Goal: Navigation & Orientation: Find specific page/section

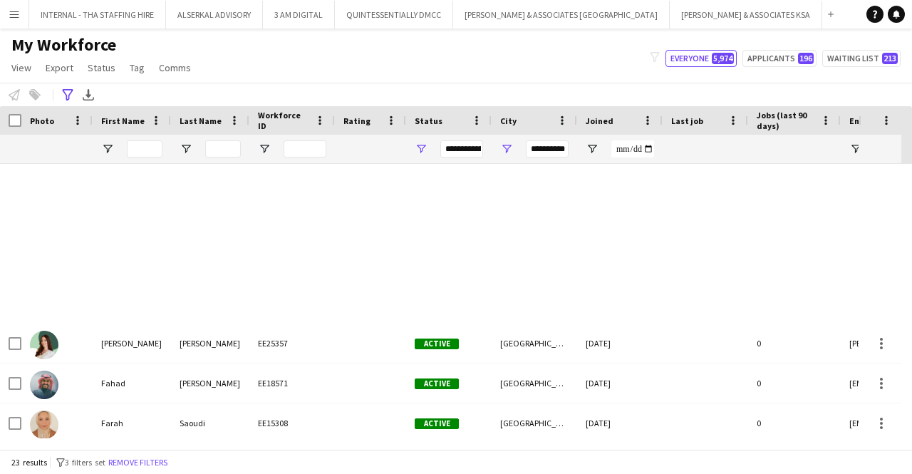
scroll to position [564, 0]
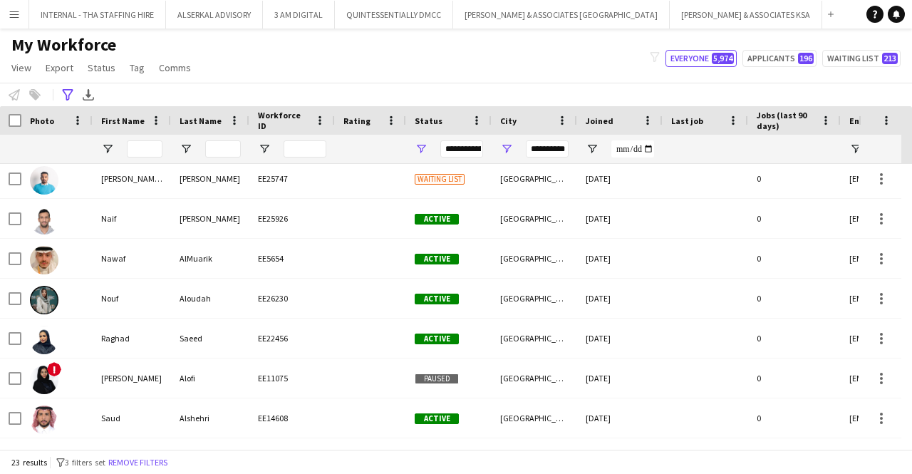
click at [114, 148] on div at bounding box center [132, 149] width 78 height 29
click at [106, 146] on span "Open Filter Menu" at bounding box center [107, 149] width 13 height 13
drag, startPoint x: 144, startPoint y: 148, endPoint x: 36, endPoint y: -50, distance: 225.2
click at [36, 0] on html "Menu Boards Boards Boards All jobs Status Workforce Workforce My Workforce Recr…" at bounding box center [456, 237] width 912 height 474
click at [168, 457] on button "Remove filters" at bounding box center [137, 463] width 65 height 16
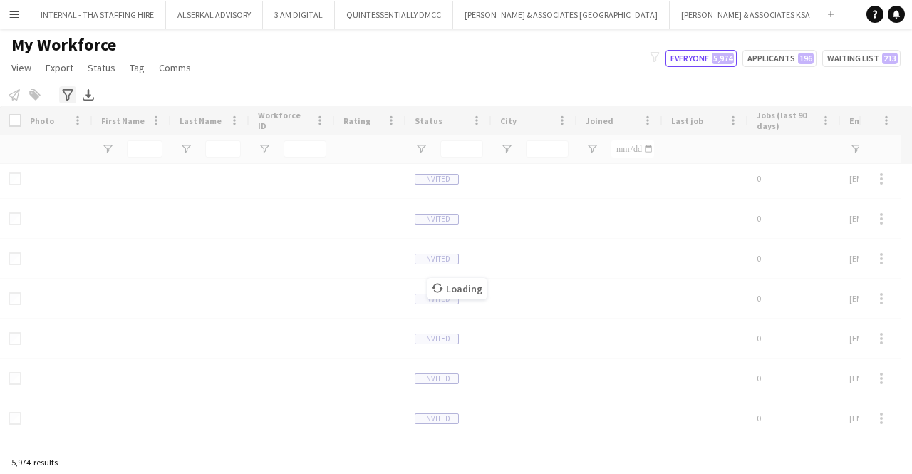
click at [70, 86] on div "Advanced filters" at bounding box center [67, 94] width 17 height 17
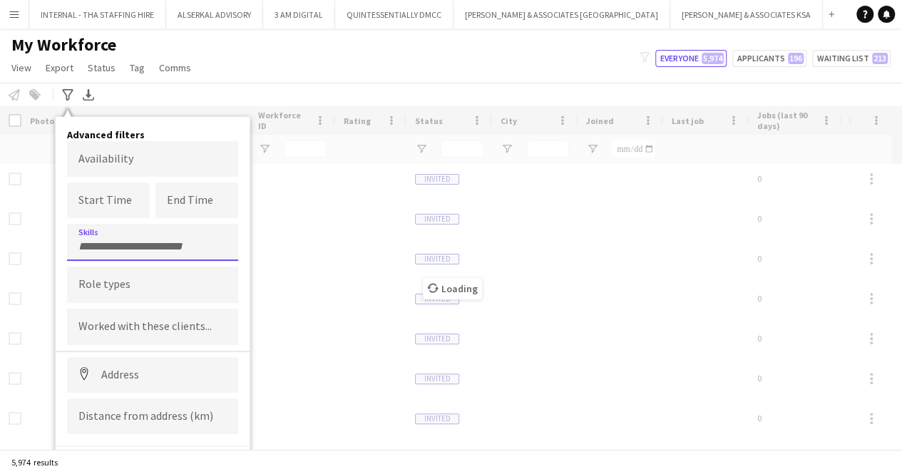
click at [105, 241] on input "Type to search skills..." at bounding box center [152, 246] width 148 height 13
type input "******"
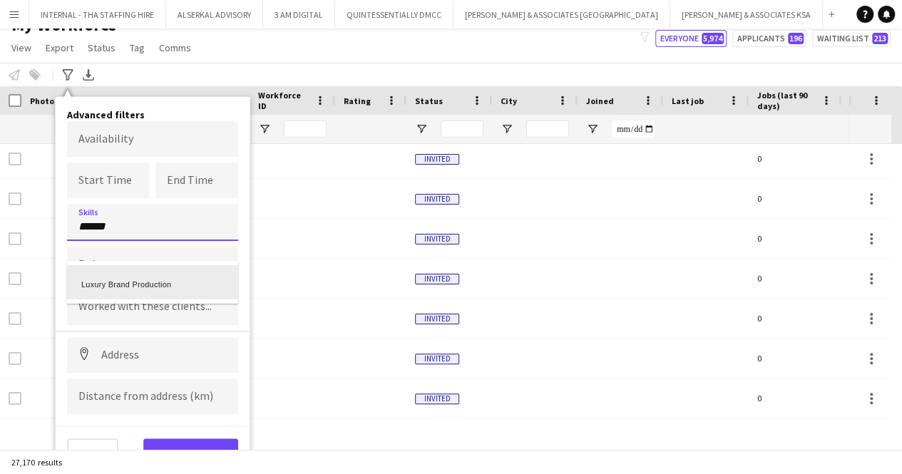
scroll to position [22, 0]
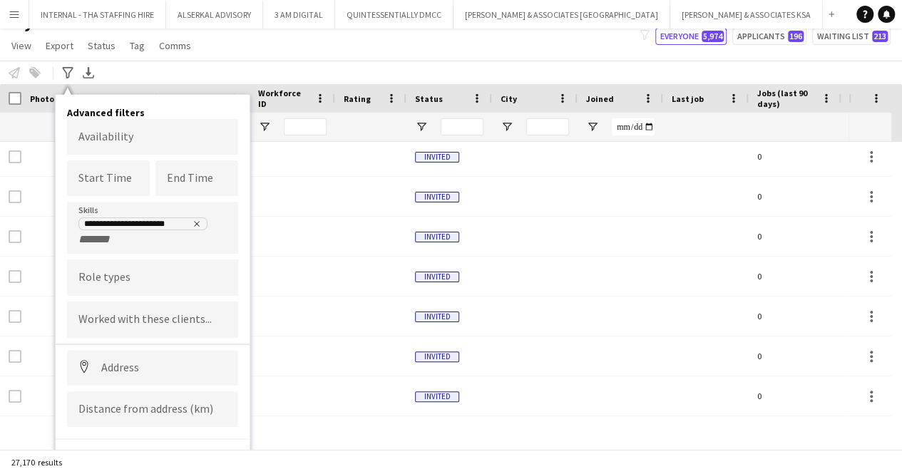
click at [288, 62] on div "**********" at bounding box center [451, 73] width 902 height 24
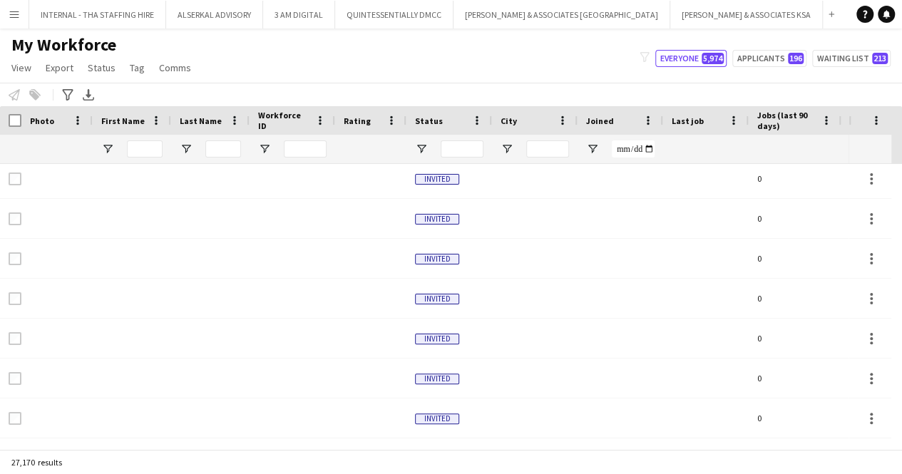
scroll to position [0, 0]
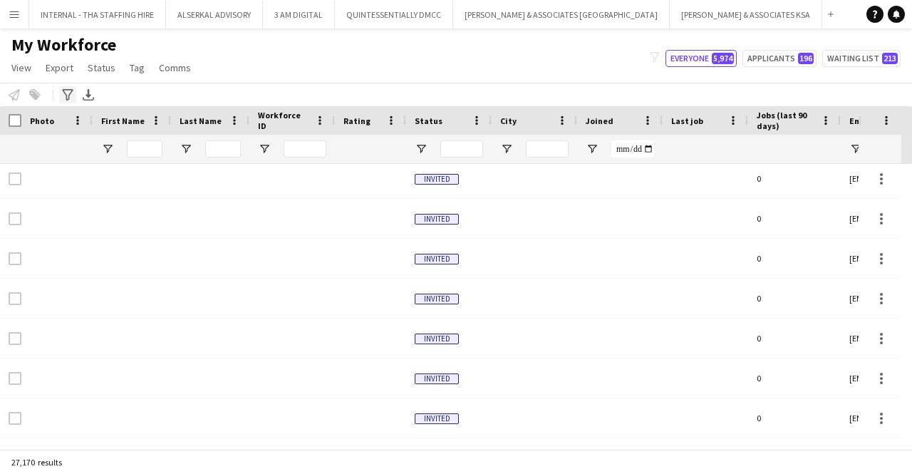
click at [73, 90] on icon at bounding box center [67, 94] width 11 height 11
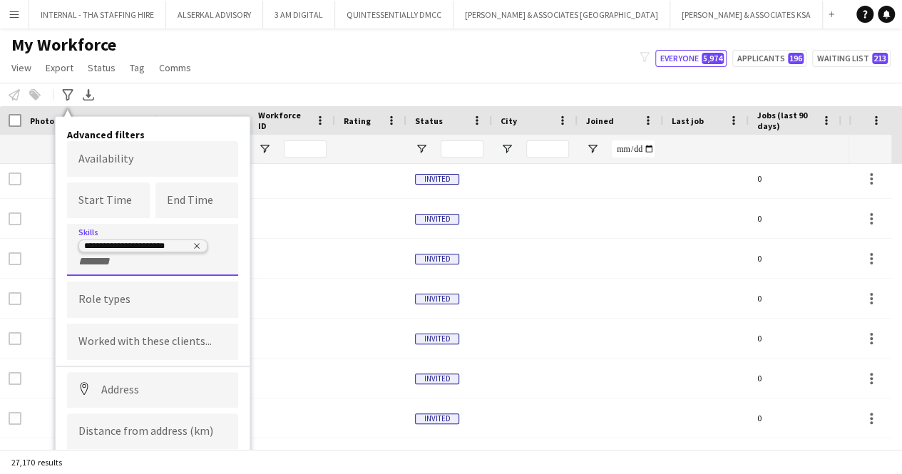
click at [195, 243] on icon "Remove tag" at bounding box center [196, 246] width 9 height 9
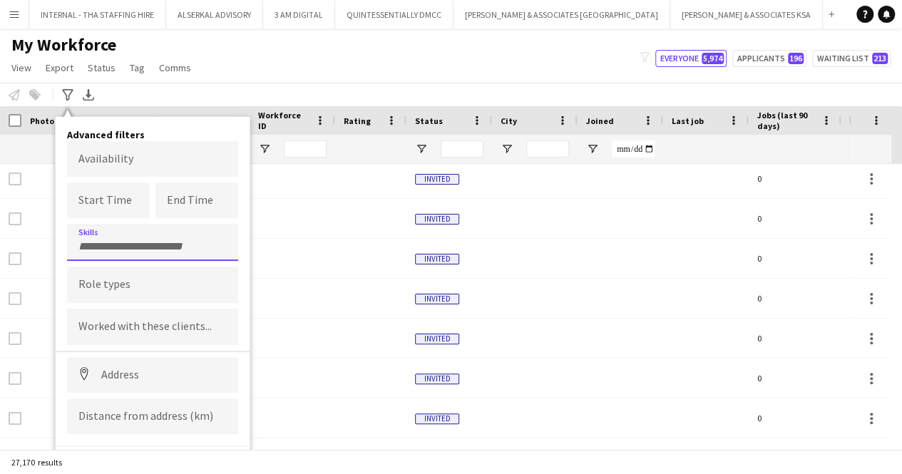
click at [138, 247] on input "Type to search skills..." at bounding box center [152, 246] width 148 height 13
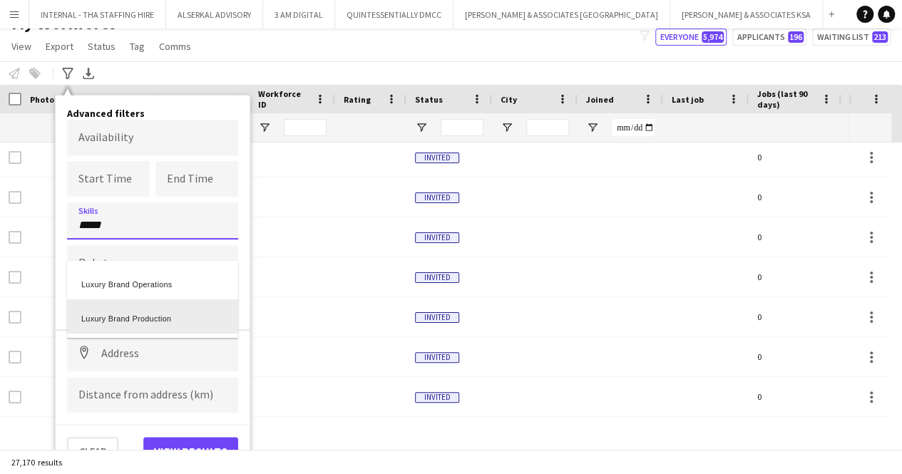
scroll to position [22, 0]
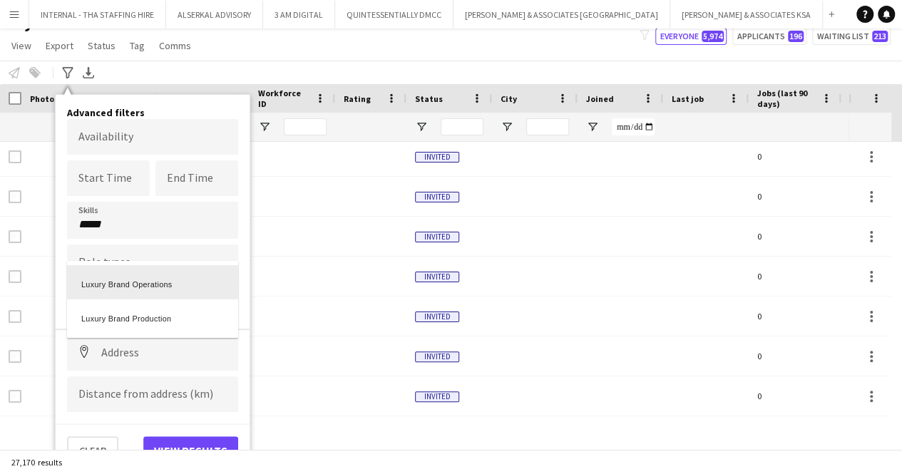
click at [155, 222] on div at bounding box center [451, 237] width 902 height 474
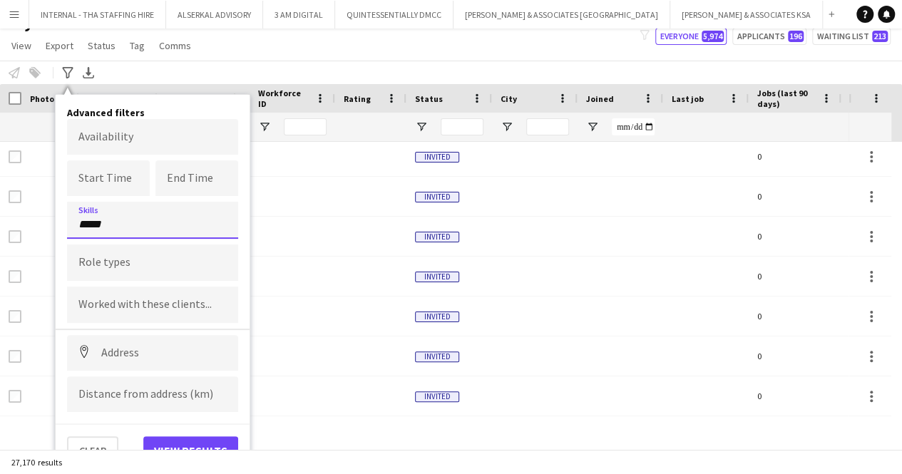
click at [122, 224] on input "*****" at bounding box center [152, 224] width 148 height 13
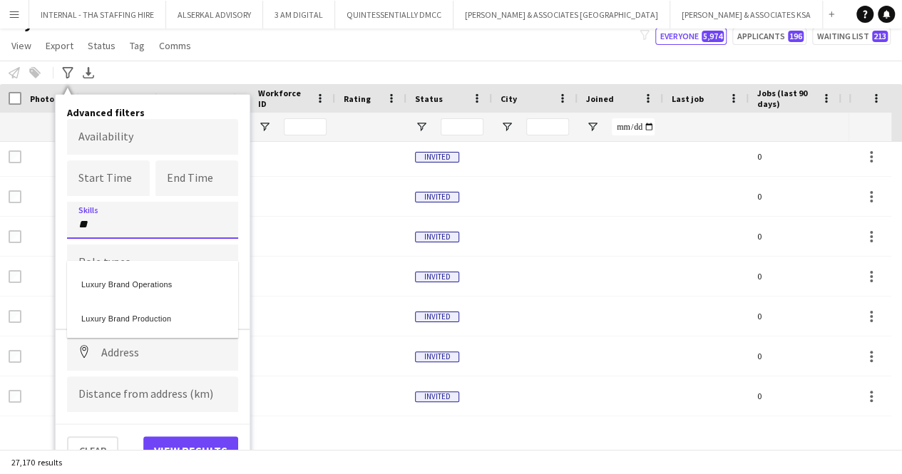
type input "*"
click at [114, 248] on div at bounding box center [451, 237] width 902 height 474
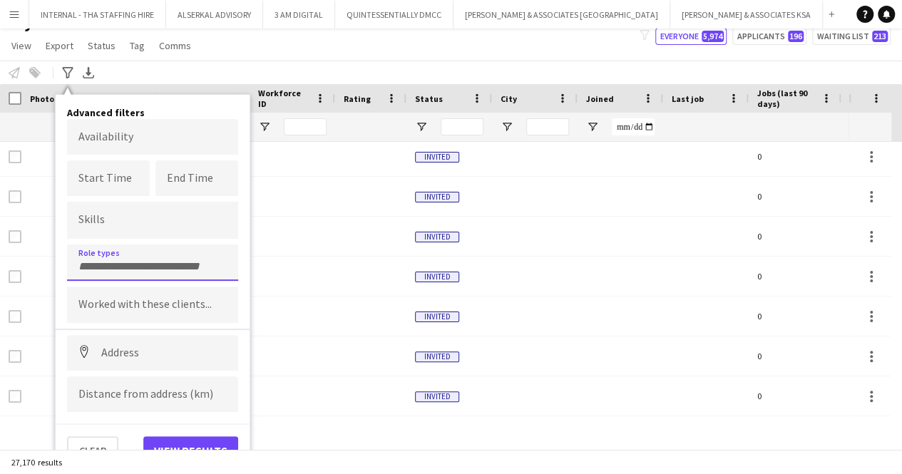
click at [110, 252] on div at bounding box center [152, 262] width 171 height 36
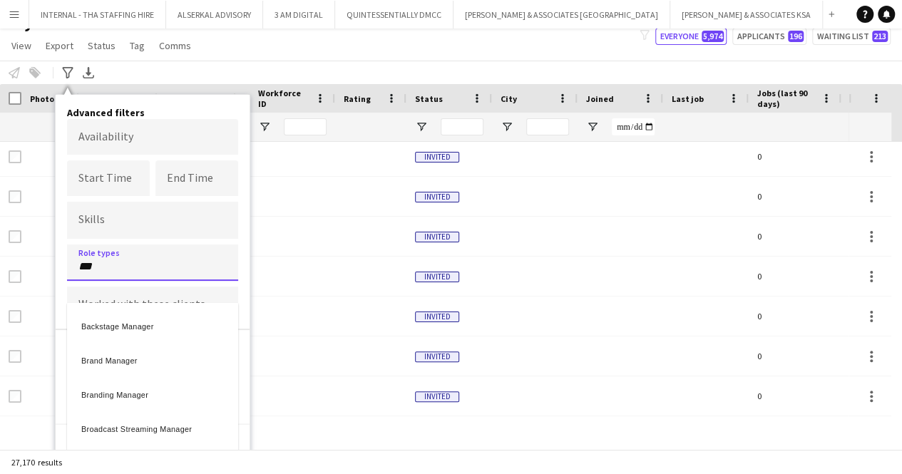
type input "***"
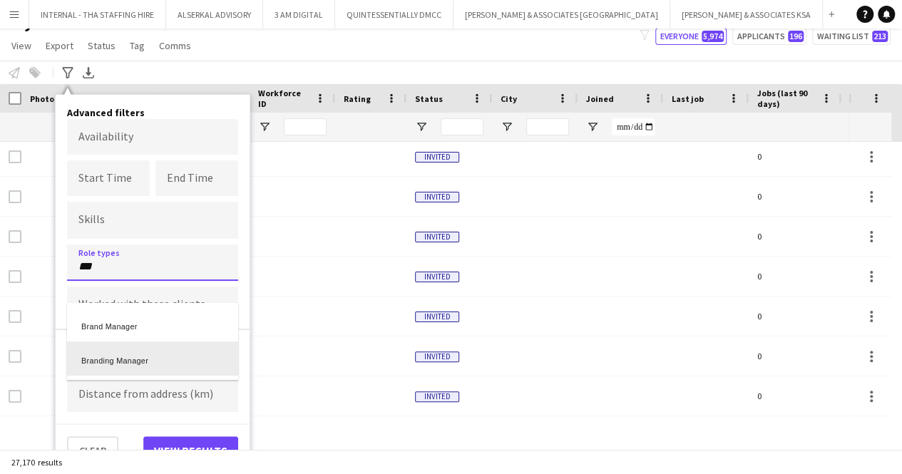
click at [110, 360] on div "Branding Manager" at bounding box center [152, 358] width 171 height 34
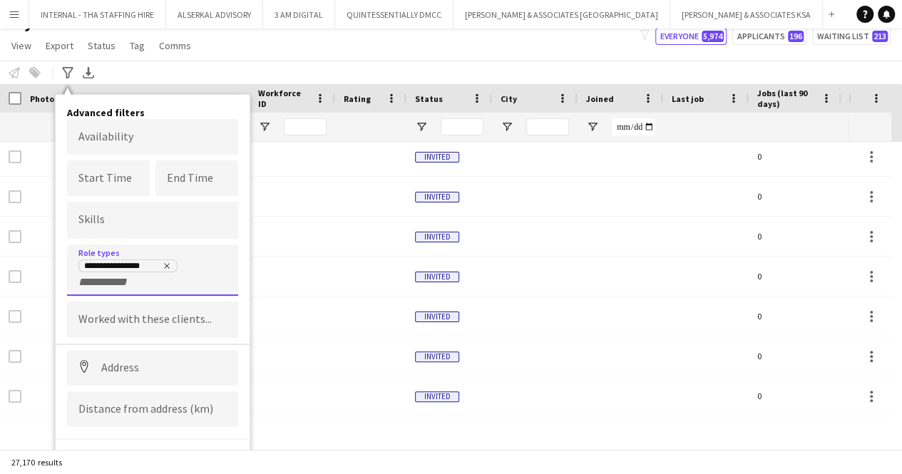
scroll to position [37, 0]
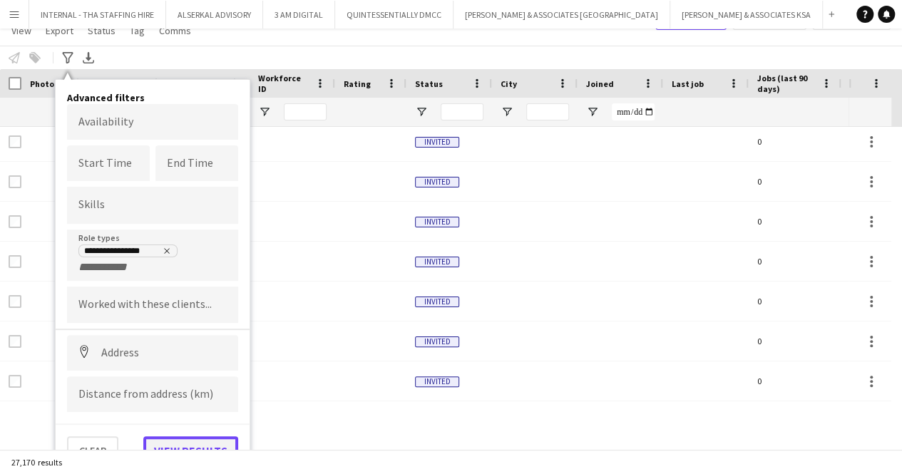
click at [172, 444] on button "View results" at bounding box center [190, 450] width 95 height 29
type input "**********"
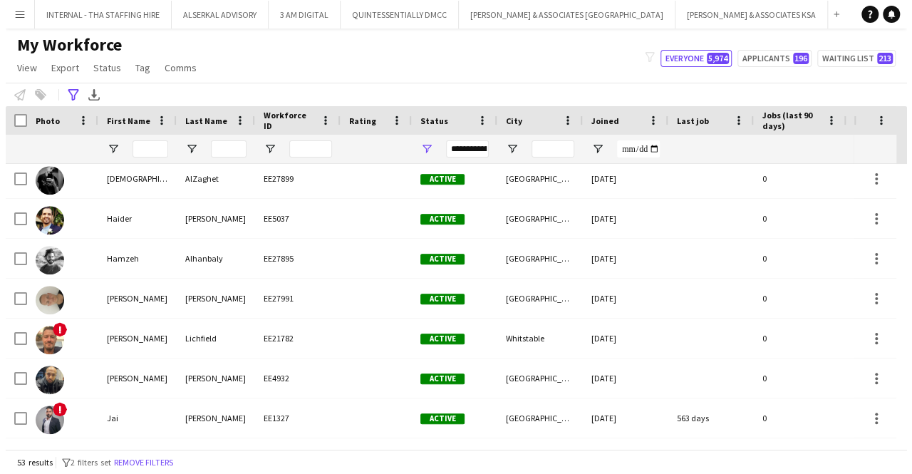
scroll to position [0, 0]
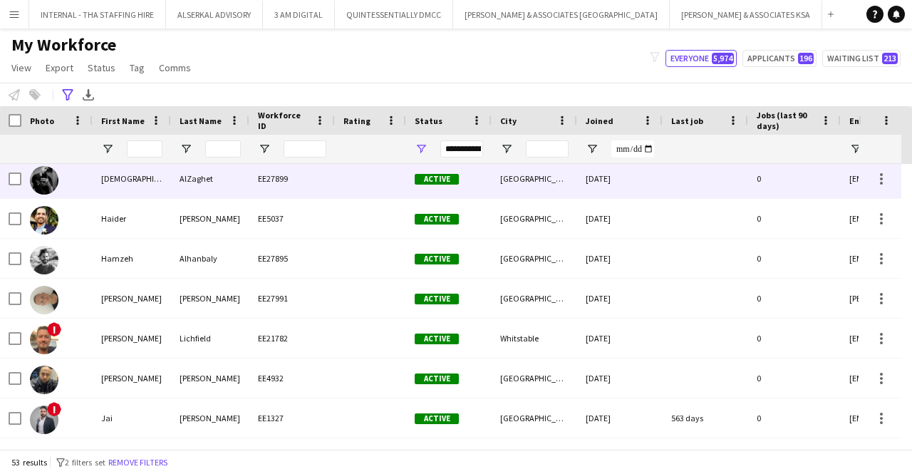
click at [356, 171] on div at bounding box center [370, 178] width 71 height 39
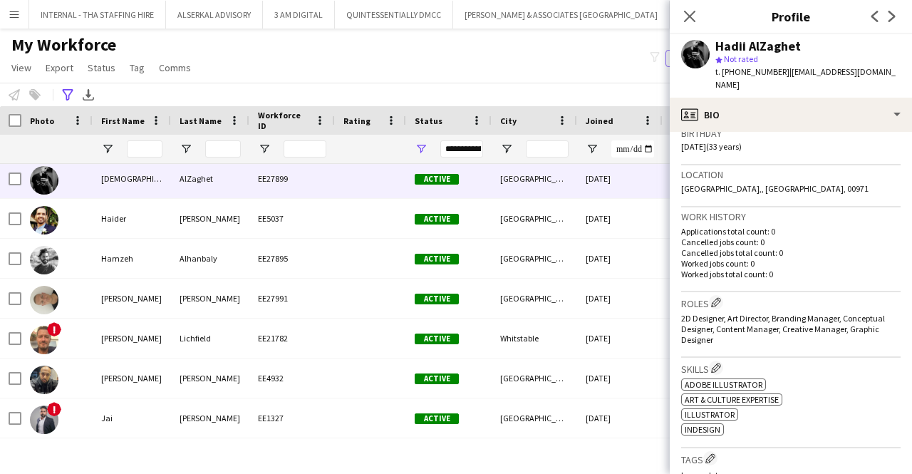
scroll to position [275, 0]
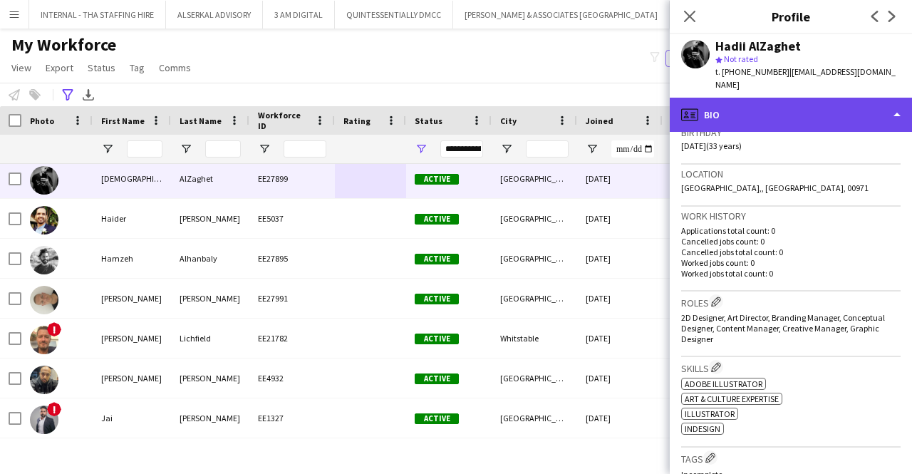
click at [752, 105] on div "profile Bio" at bounding box center [791, 115] width 242 height 34
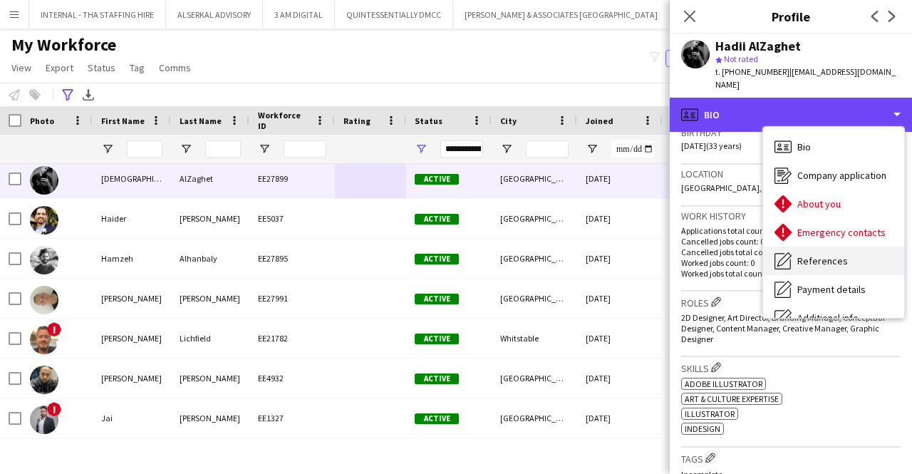
scroll to position [105, 0]
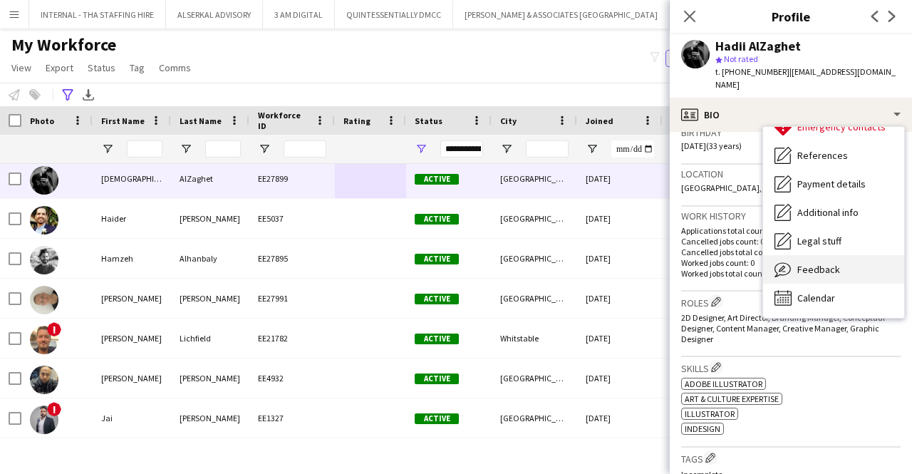
click at [805, 263] on span "Feedback" at bounding box center [819, 269] width 43 height 13
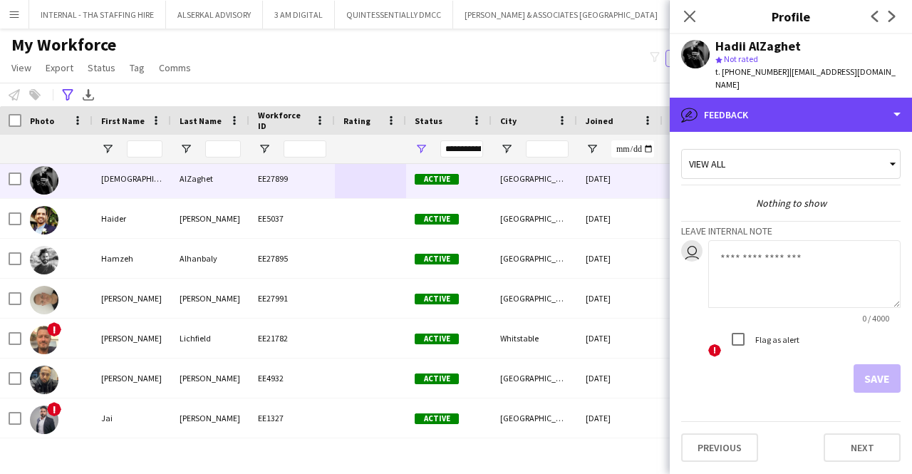
drag, startPoint x: 762, startPoint y: 98, endPoint x: 775, endPoint y: 175, distance: 78.7
click at [775, 175] on div "bubble-pencil Feedback Bio Bio Company application Company application About yo…" at bounding box center [791, 286] width 242 height 376
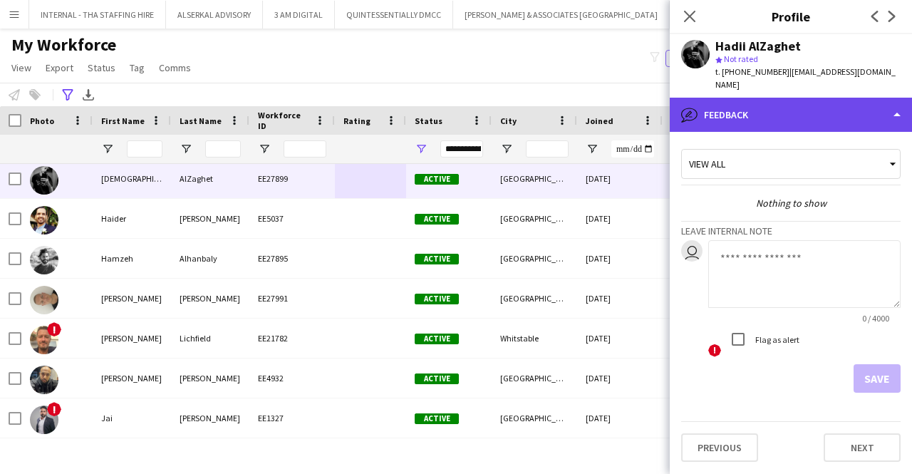
click at [763, 98] on div "bubble-pencil Feedback" at bounding box center [791, 115] width 242 height 34
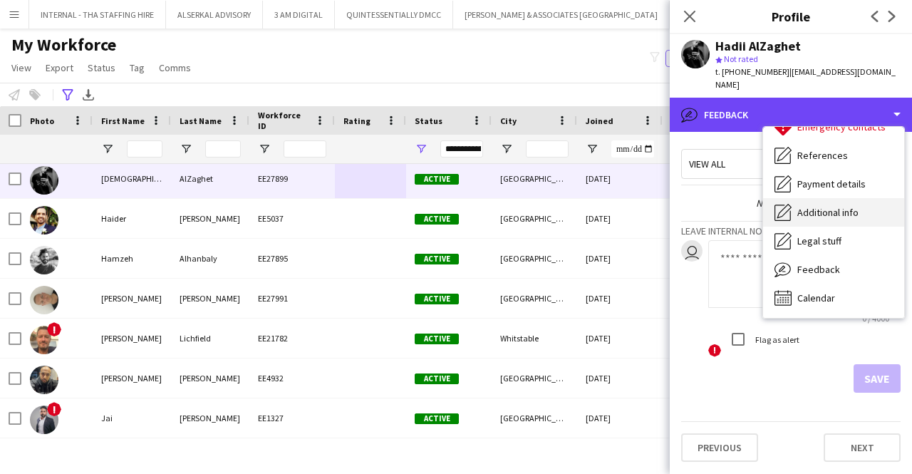
scroll to position [0, 0]
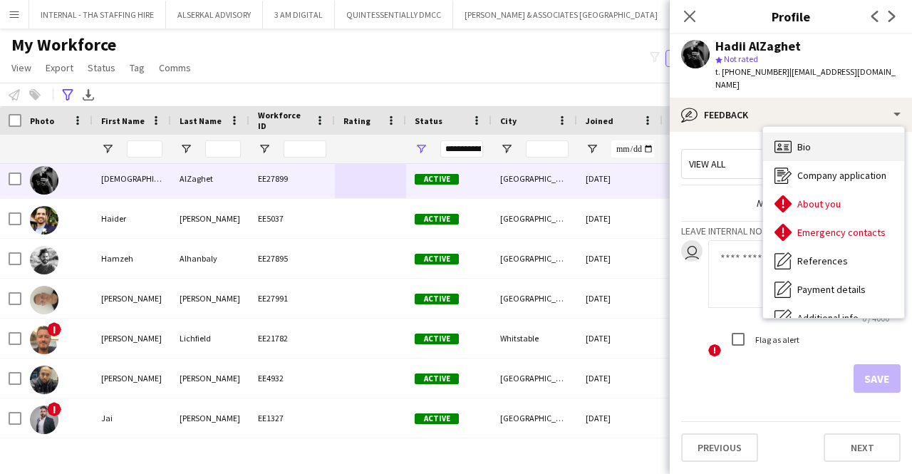
click at [798, 140] on span "Bio" at bounding box center [805, 146] width 14 height 13
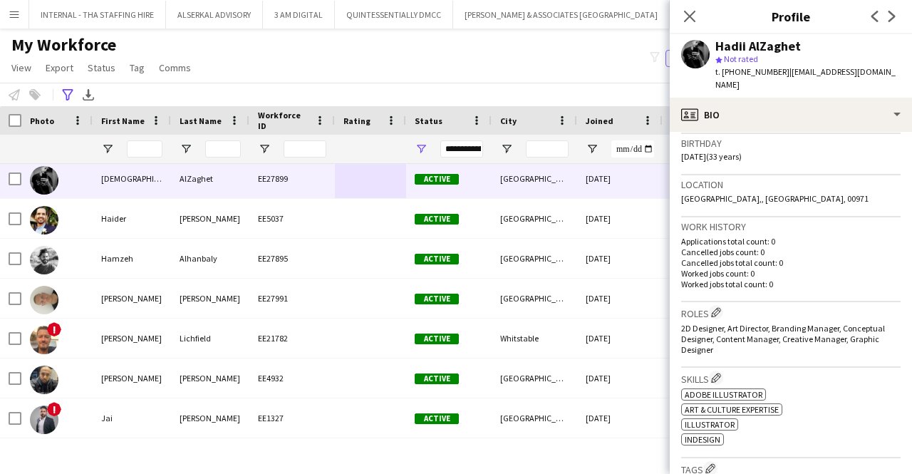
scroll to position [273, 0]
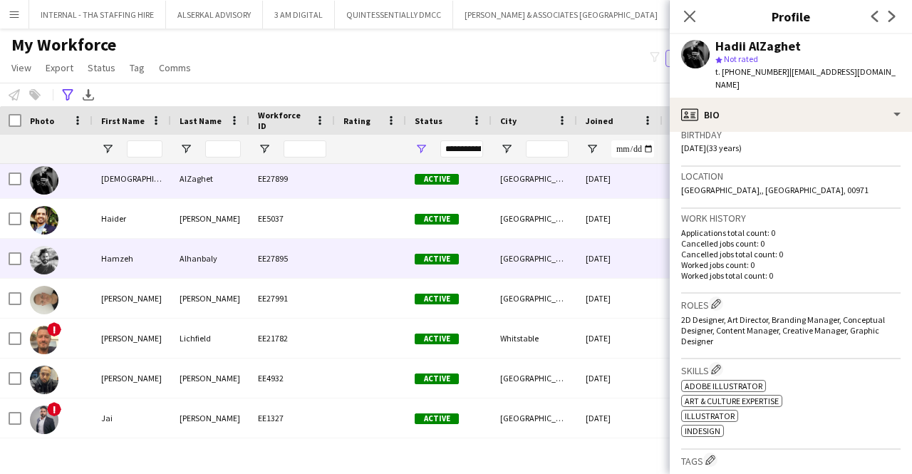
click at [241, 256] on div "Alhanbaly" at bounding box center [210, 258] width 78 height 39
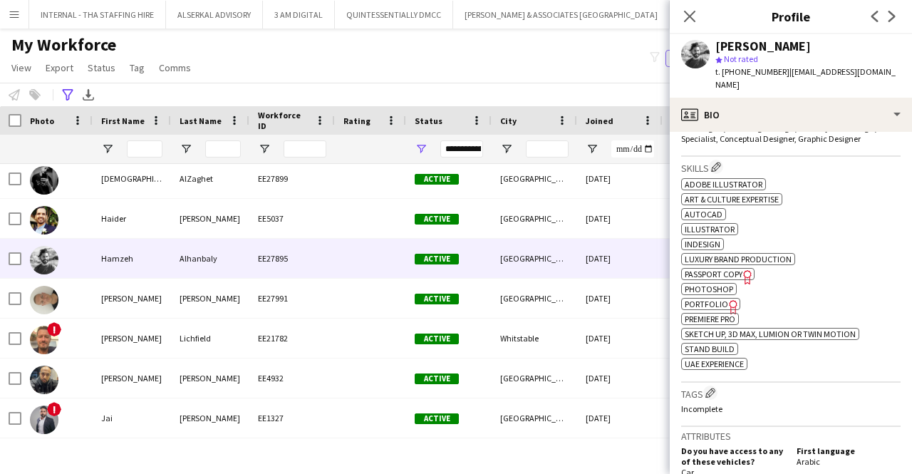
scroll to position [478, 0]
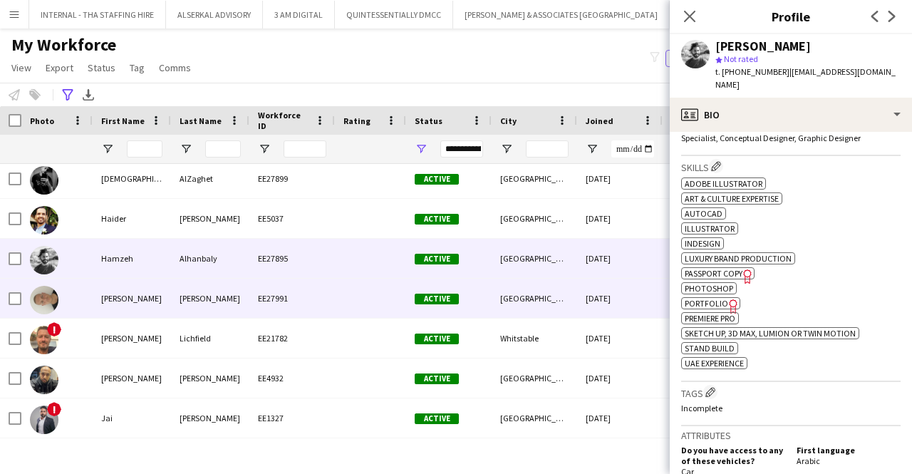
click at [185, 298] on div "[PERSON_NAME]" at bounding box center [210, 298] width 78 height 39
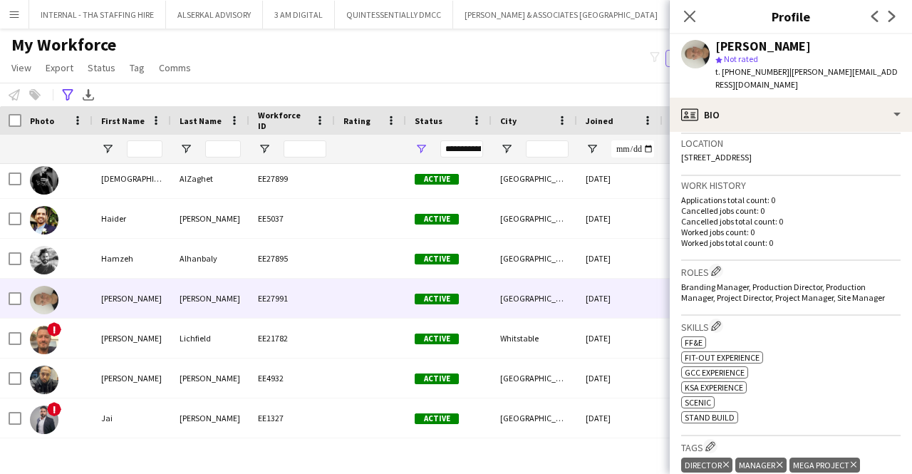
scroll to position [306, 0]
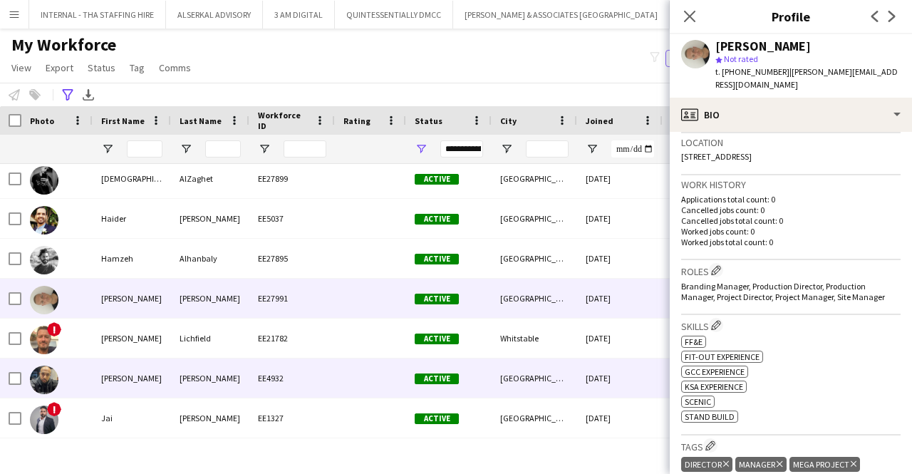
click at [242, 384] on div "[PERSON_NAME]" at bounding box center [210, 377] width 78 height 39
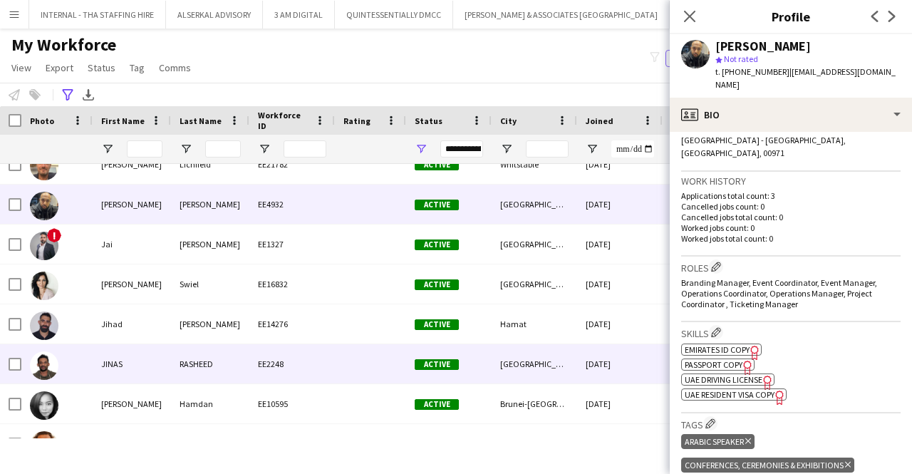
scroll to position [738, 0]
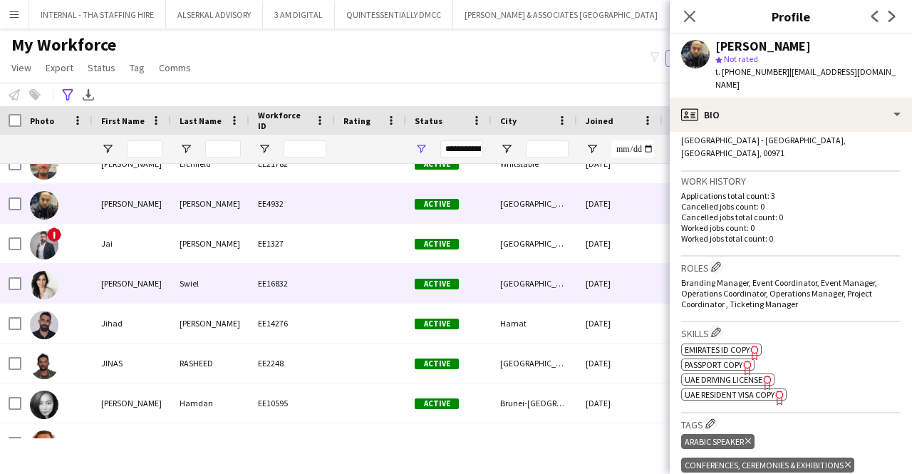
click at [497, 296] on div "[GEOGRAPHIC_DATA]" at bounding box center [535, 283] width 86 height 39
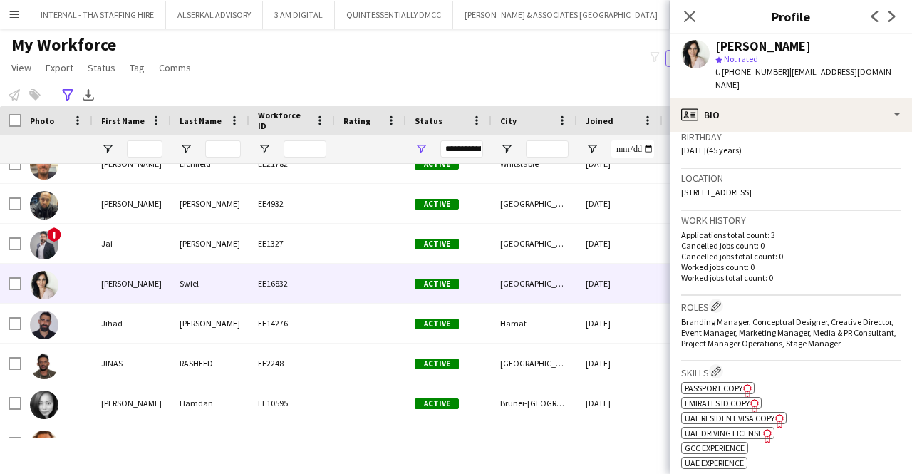
scroll to position [272, 0]
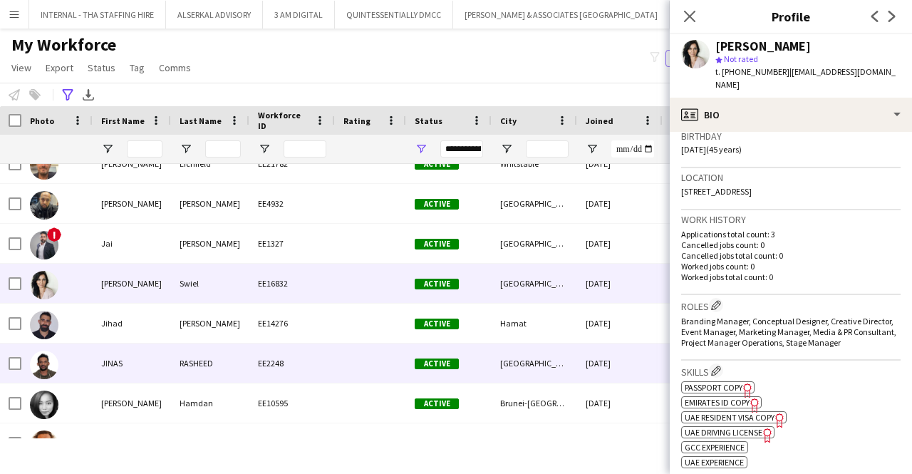
click at [411, 377] on div "Active" at bounding box center [449, 363] width 86 height 39
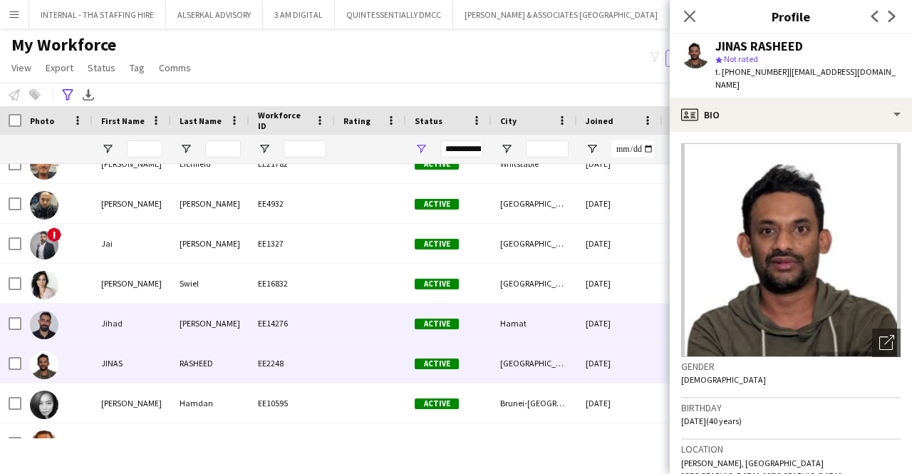
click at [405, 304] on div at bounding box center [370, 323] width 71 height 39
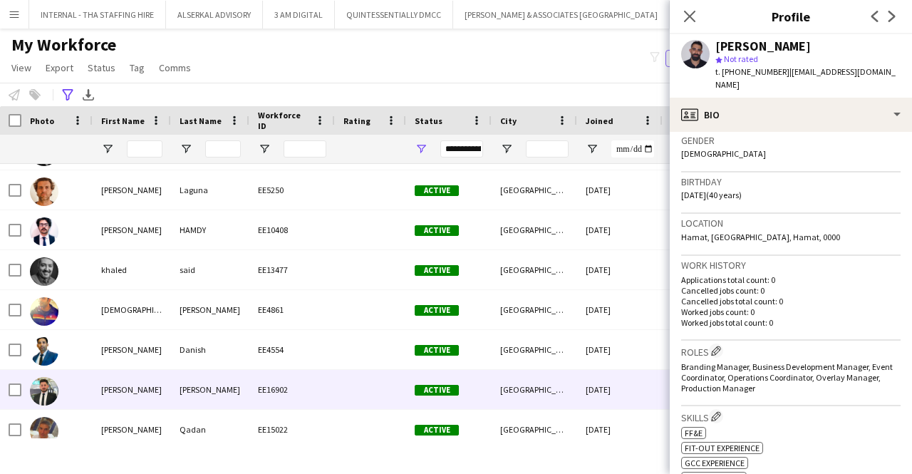
scroll to position [992, 0]
click at [224, 369] on div "[PERSON_NAME]" at bounding box center [210, 388] width 78 height 39
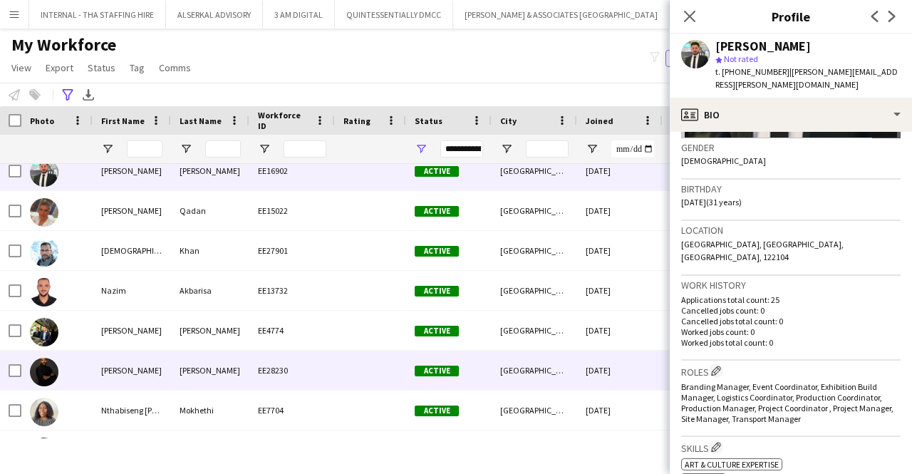
scroll to position [0, 0]
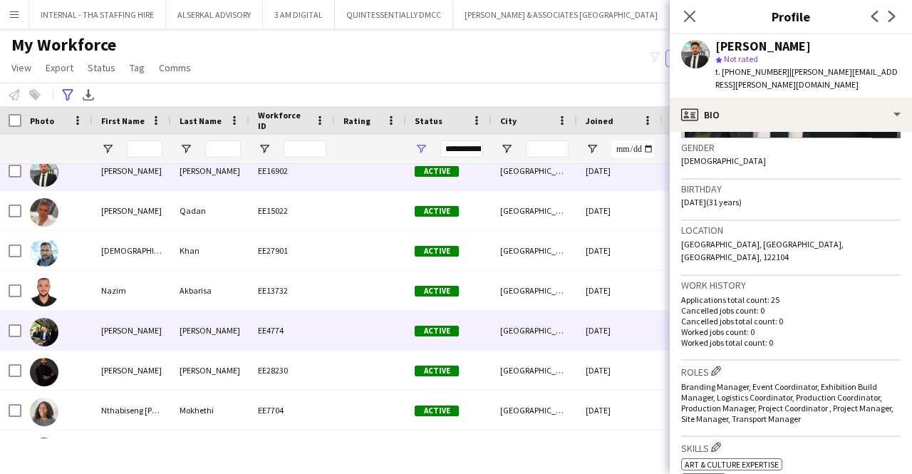
click at [362, 328] on div at bounding box center [370, 330] width 71 height 39
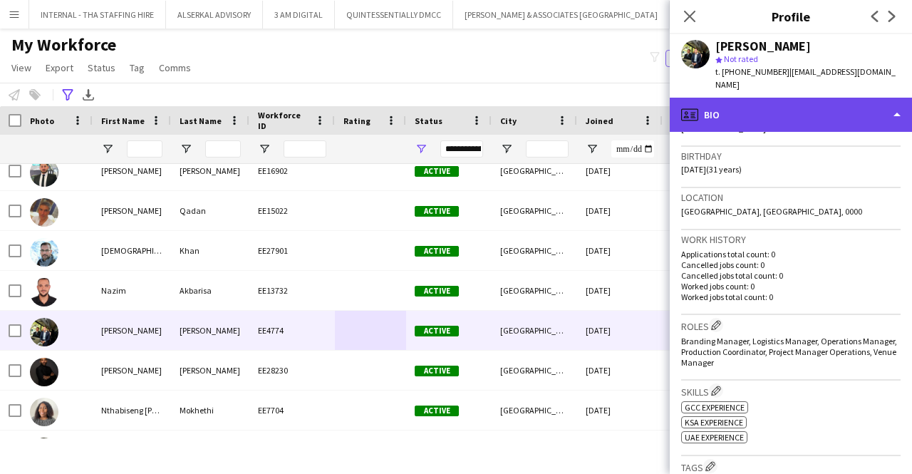
click at [778, 98] on div "profile Bio" at bounding box center [791, 115] width 242 height 34
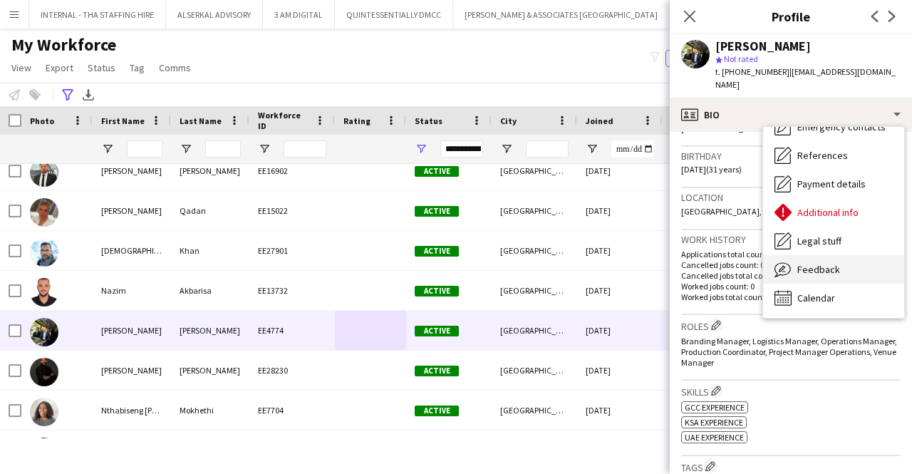
click at [797, 255] on div "Feedback Feedback" at bounding box center [833, 269] width 141 height 29
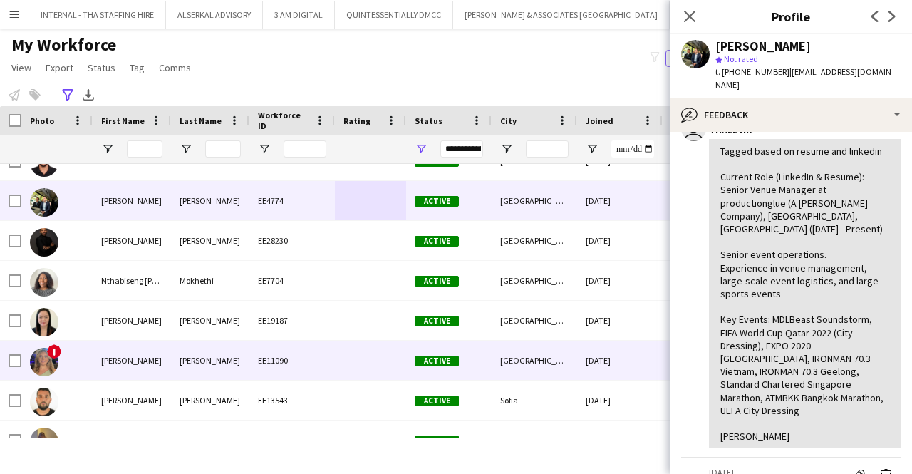
scroll to position [1341, 0]
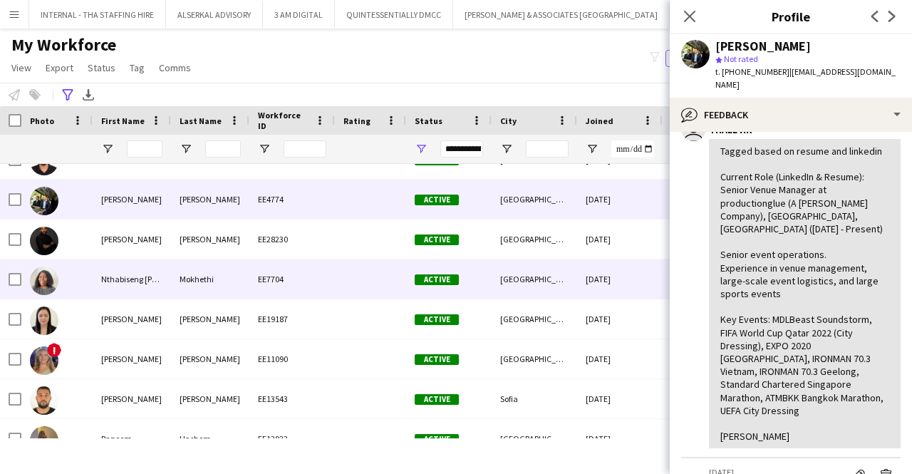
click at [306, 299] on div "EE7704" at bounding box center [292, 278] width 86 height 39
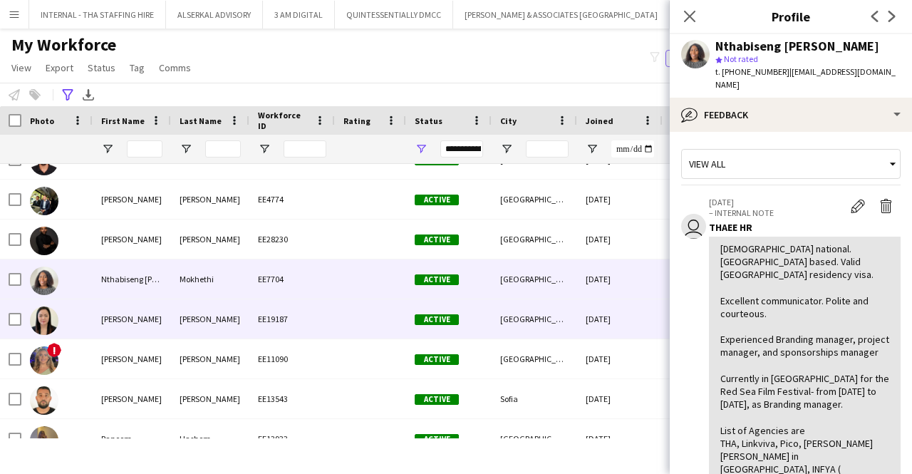
click at [179, 325] on div "[PERSON_NAME]" at bounding box center [210, 318] width 78 height 39
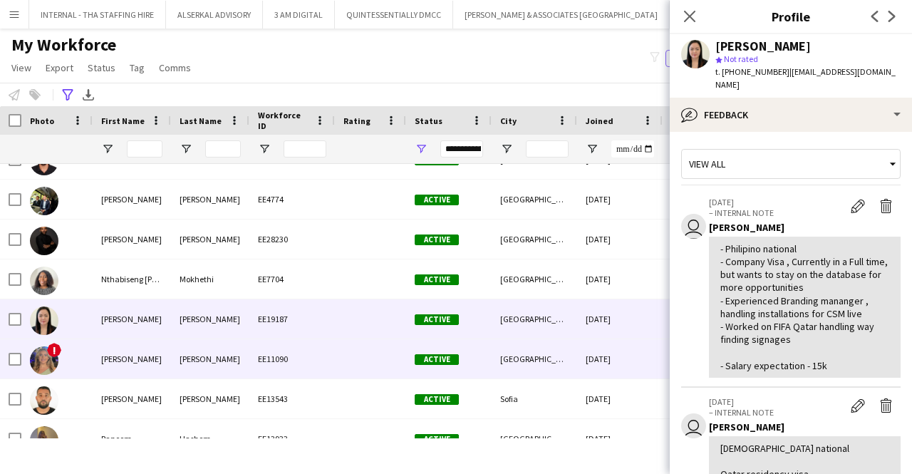
click at [171, 354] on div "[PERSON_NAME]" at bounding box center [210, 358] width 78 height 39
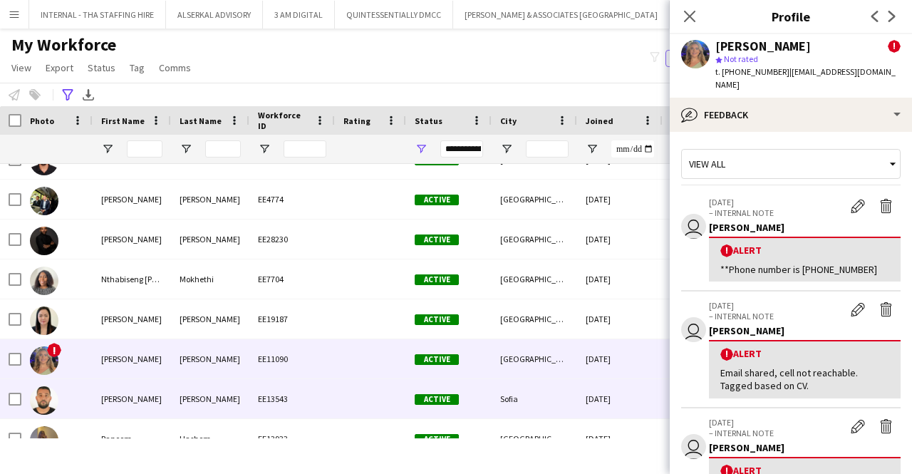
scroll to position [1408, 0]
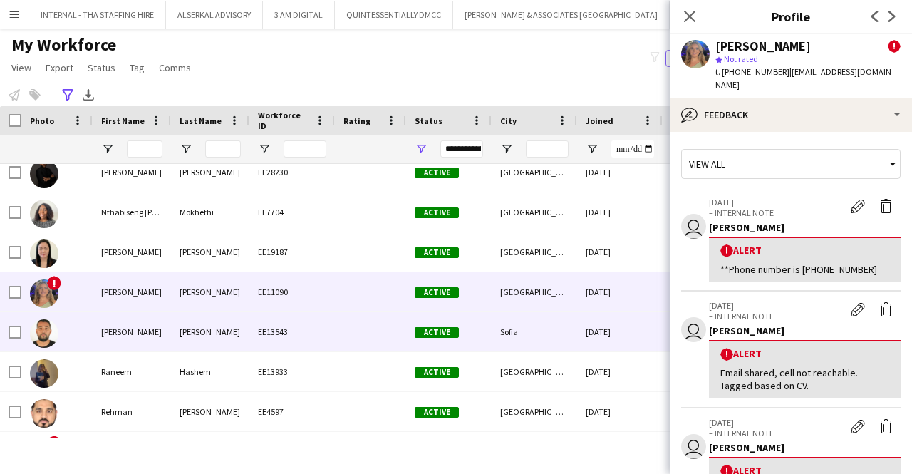
click at [218, 324] on div "[PERSON_NAME]" at bounding box center [210, 331] width 78 height 39
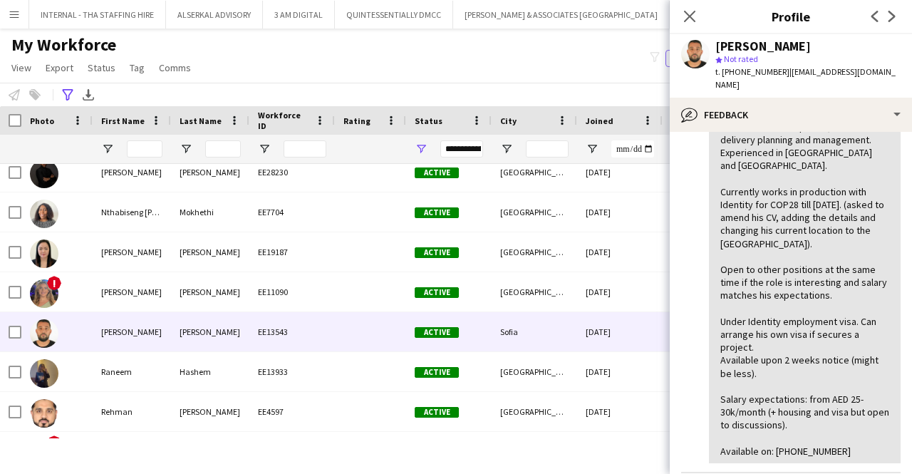
scroll to position [123, 0]
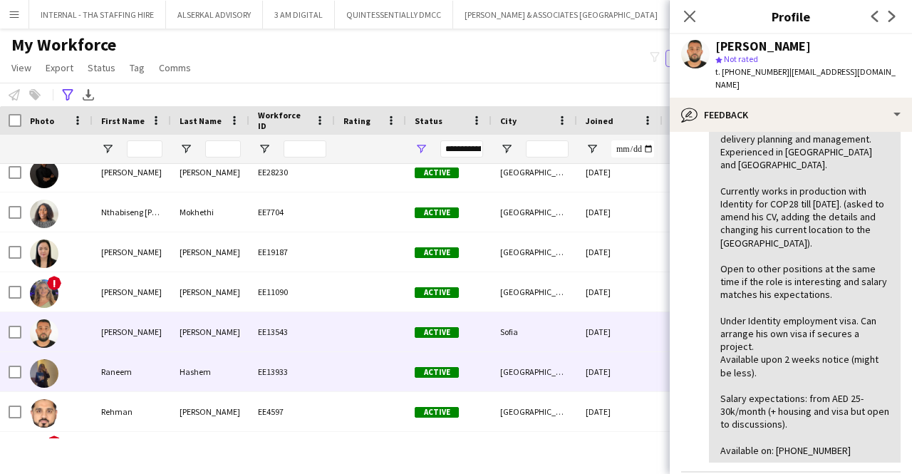
click at [180, 383] on div "Hashem" at bounding box center [210, 371] width 78 height 39
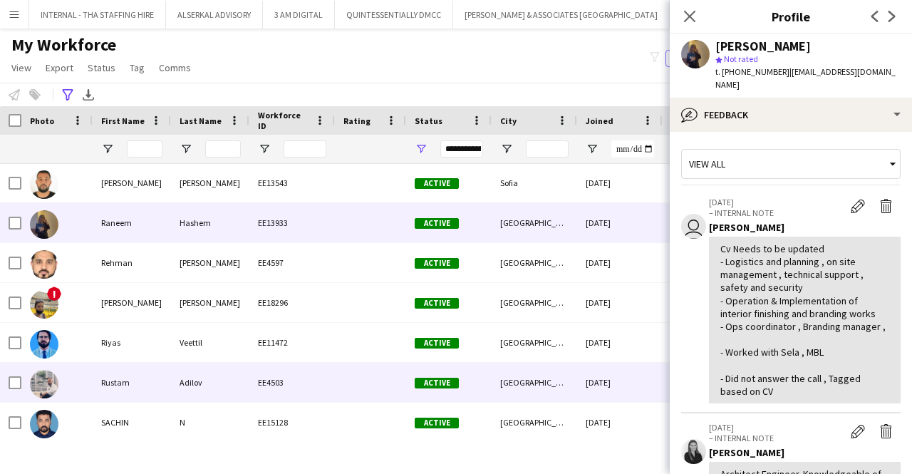
scroll to position [1557, 0]
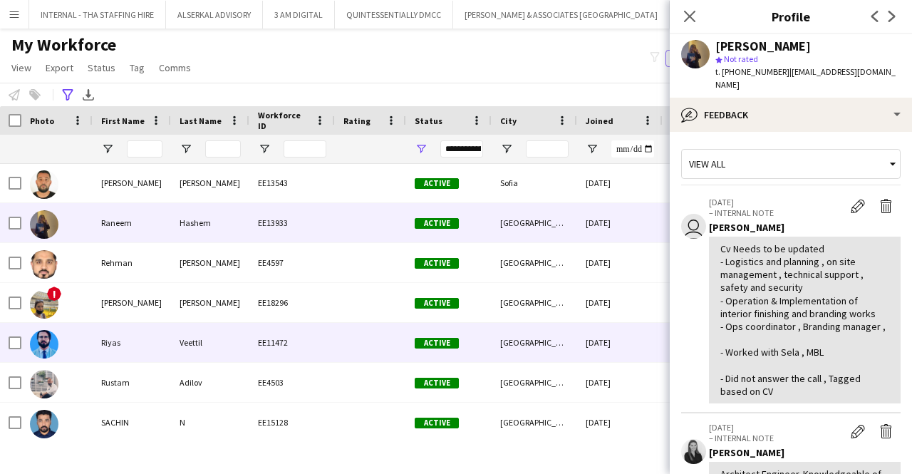
click at [180, 336] on div "Veettil" at bounding box center [210, 342] width 78 height 39
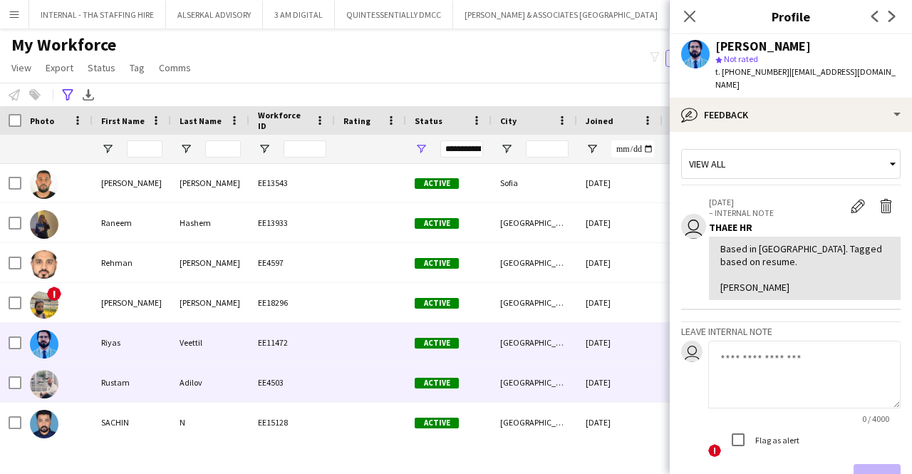
click at [173, 380] on div "Adilov" at bounding box center [210, 382] width 78 height 39
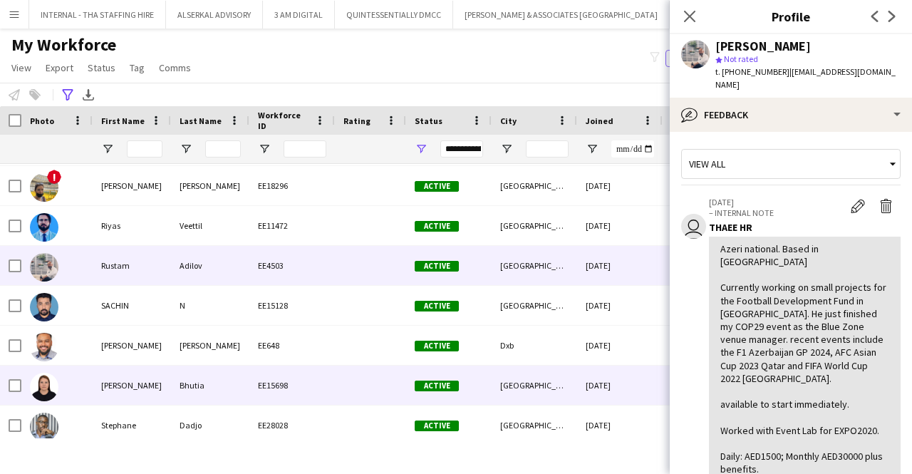
scroll to position [1673, 0]
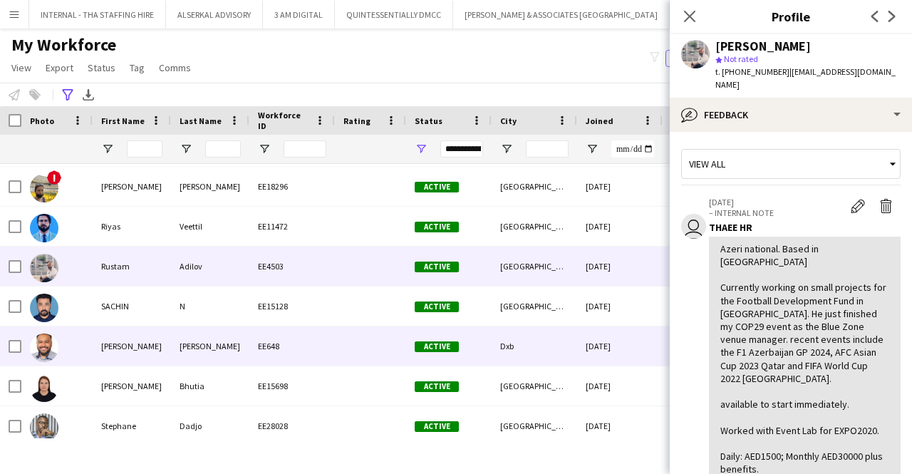
click at [180, 341] on div "[PERSON_NAME]" at bounding box center [210, 345] width 78 height 39
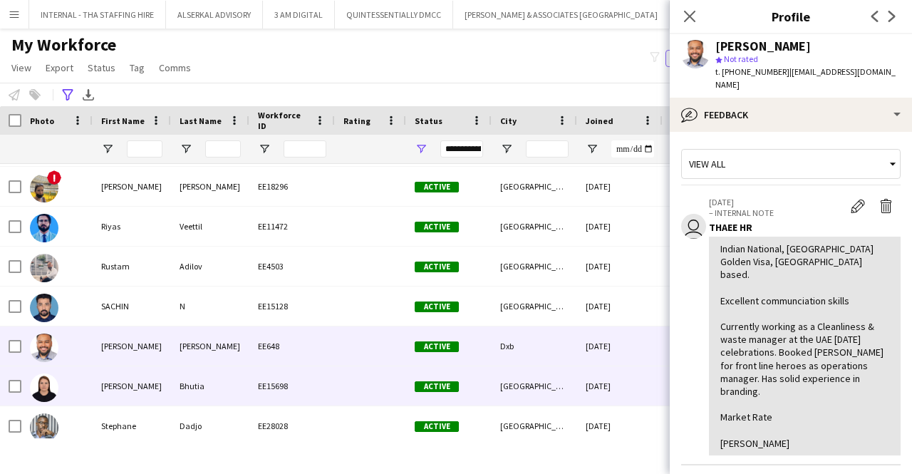
click at [170, 374] on div "[PERSON_NAME]" at bounding box center [132, 385] width 78 height 39
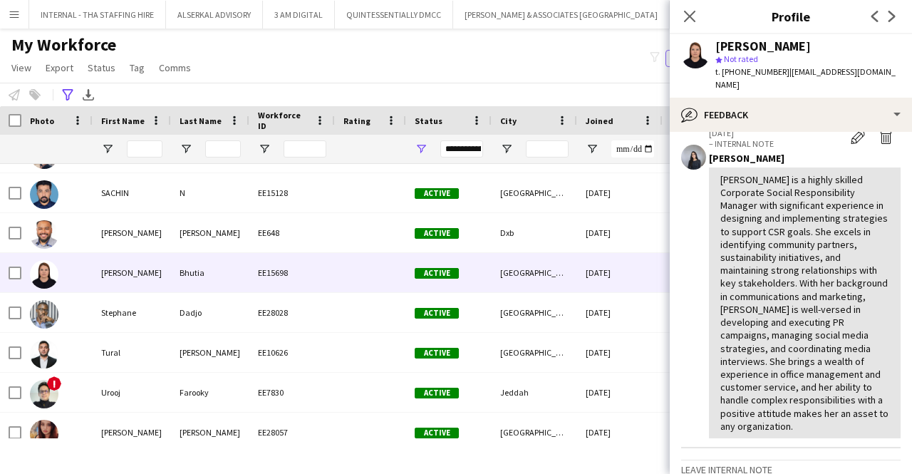
scroll to position [325, 0]
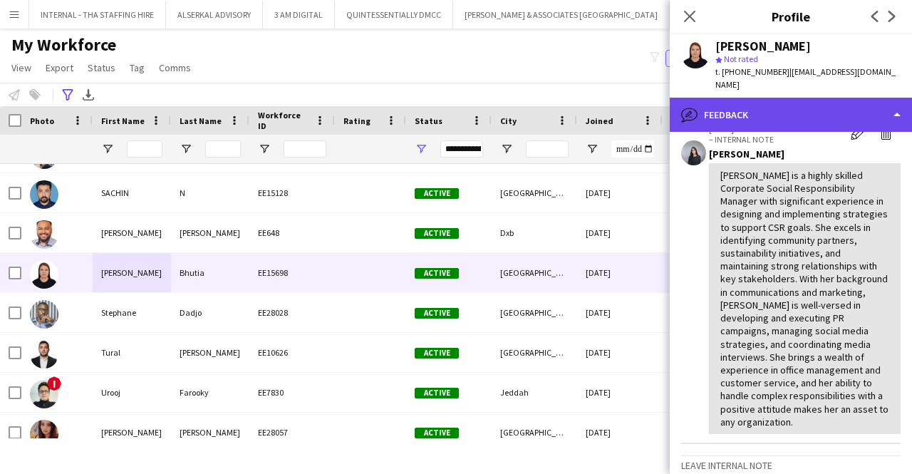
click at [791, 98] on div "bubble-pencil Feedback" at bounding box center [791, 115] width 242 height 34
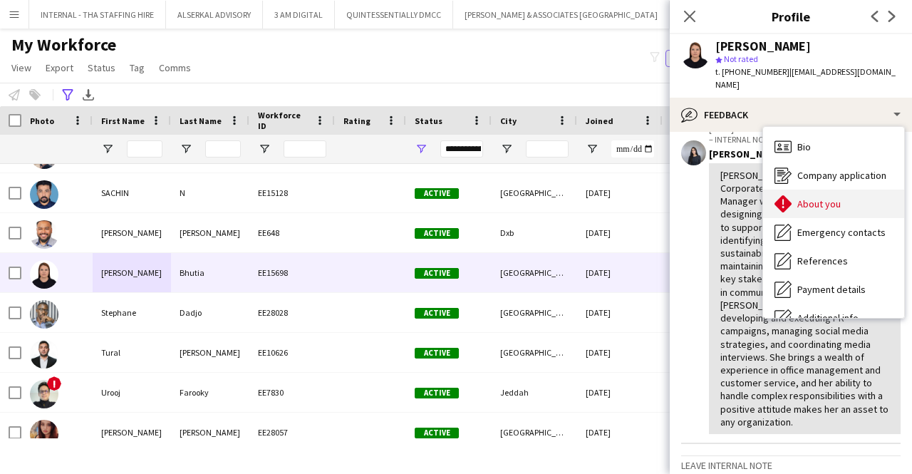
click at [815, 197] on span "About you" at bounding box center [819, 203] width 43 height 13
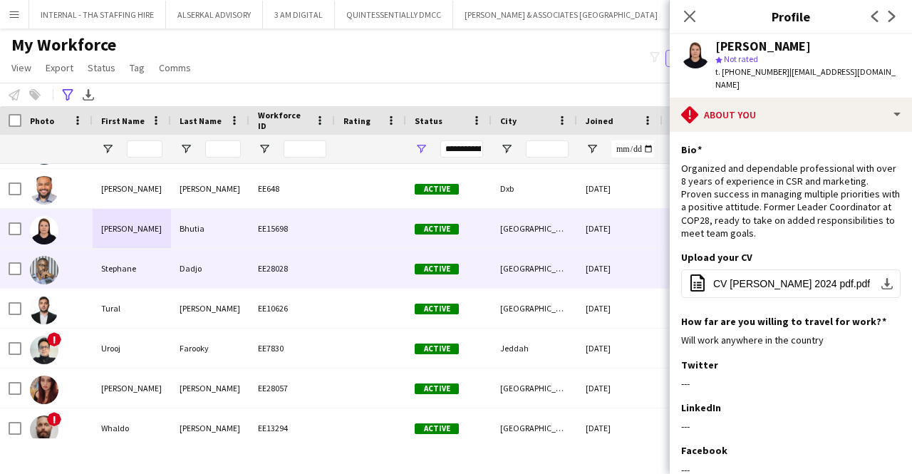
scroll to position [1840, 0]
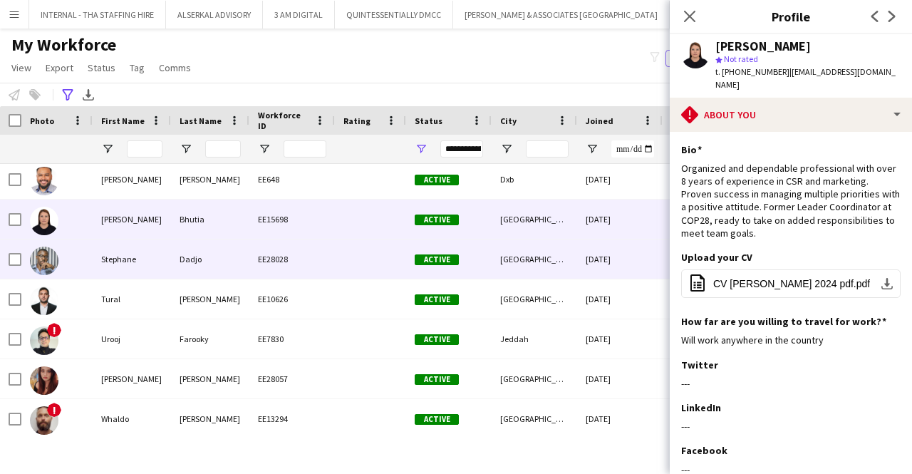
click at [378, 263] on div at bounding box center [370, 258] width 71 height 39
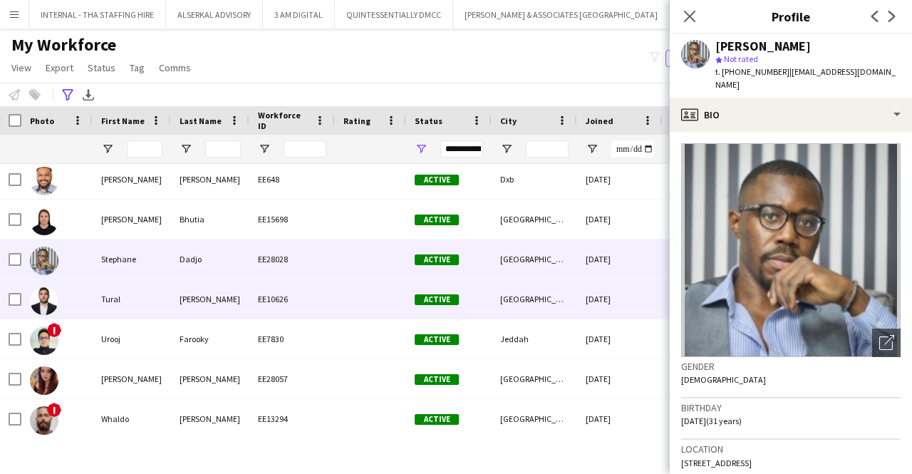
click at [353, 292] on div at bounding box center [370, 298] width 71 height 39
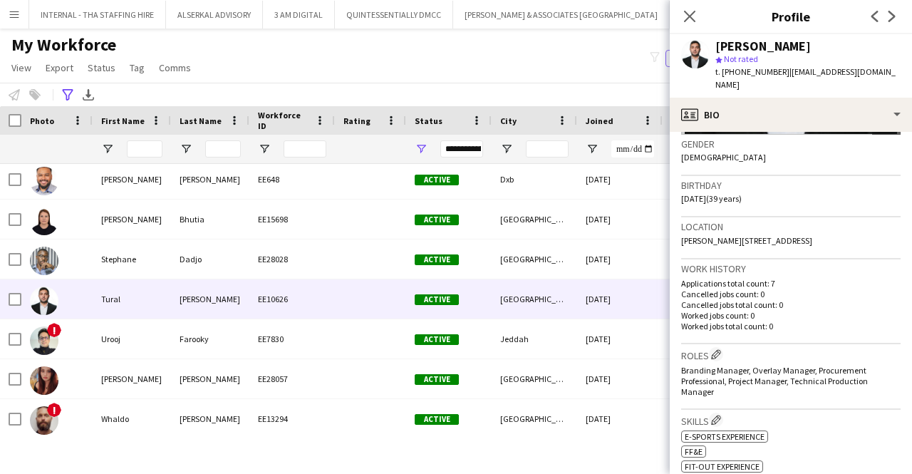
scroll to position [279, 0]
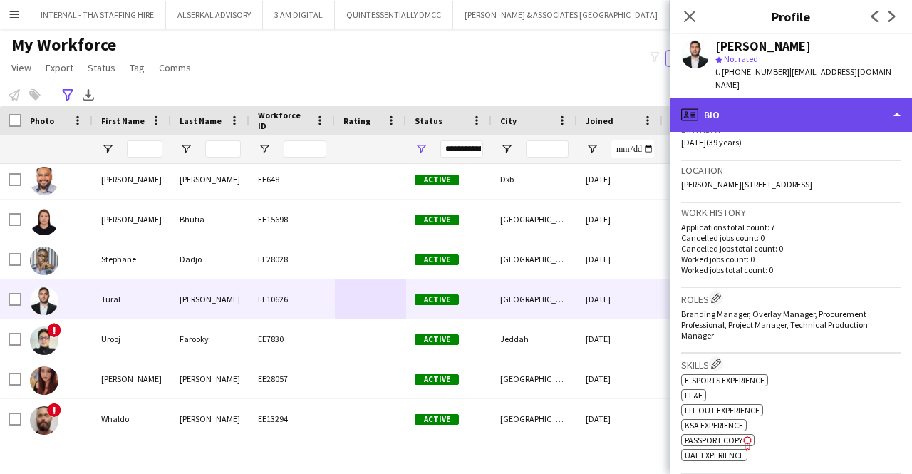
click at [747, 102] on div "profile Bio" at bounding box center [791, 115] width 242 height 34
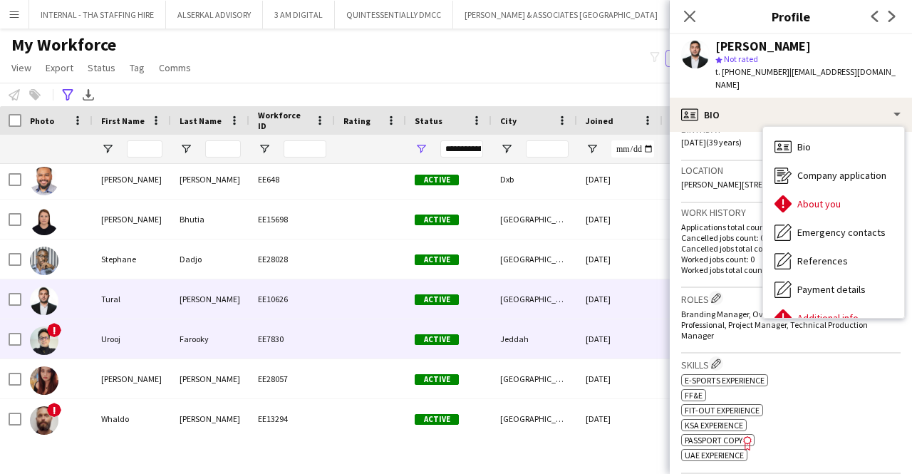
click at [204, 333] on div "Farooky" at bounding box center [210, 338] width 78 height 39
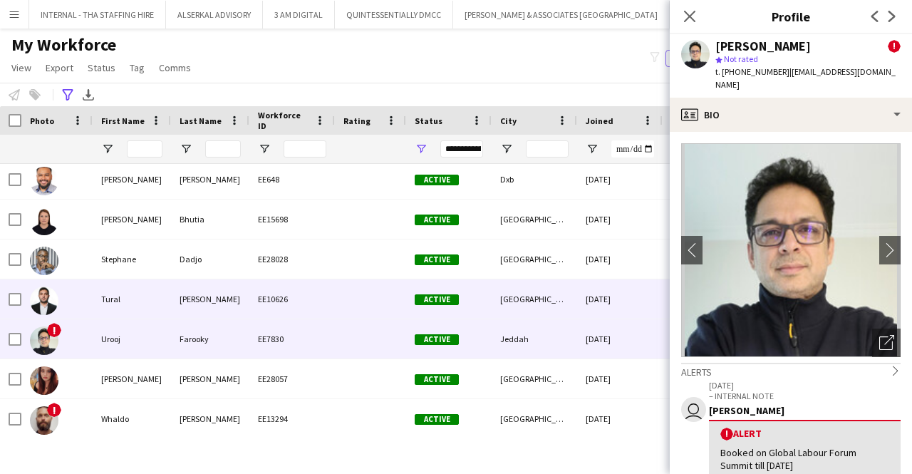
click at [211, 297] on div "[PERSON_NAME]" at bounding box center [210, 298] width 78 height 39
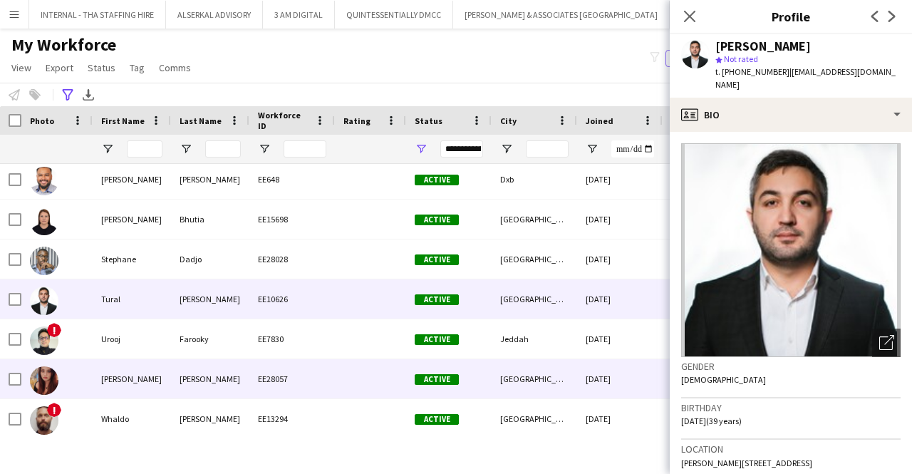
click at [192, 368] on div "[PERSON_NAME]" at bounding box center [210, 378] width 78 height 39
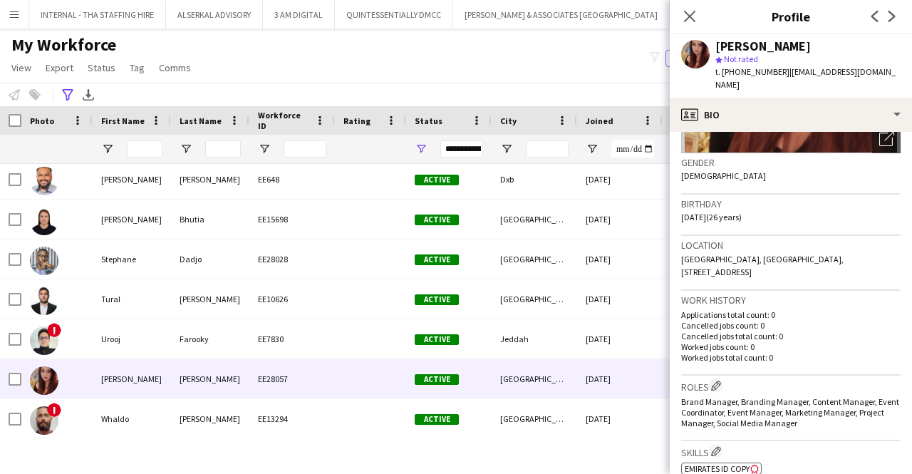
scroll to position [205, 0]
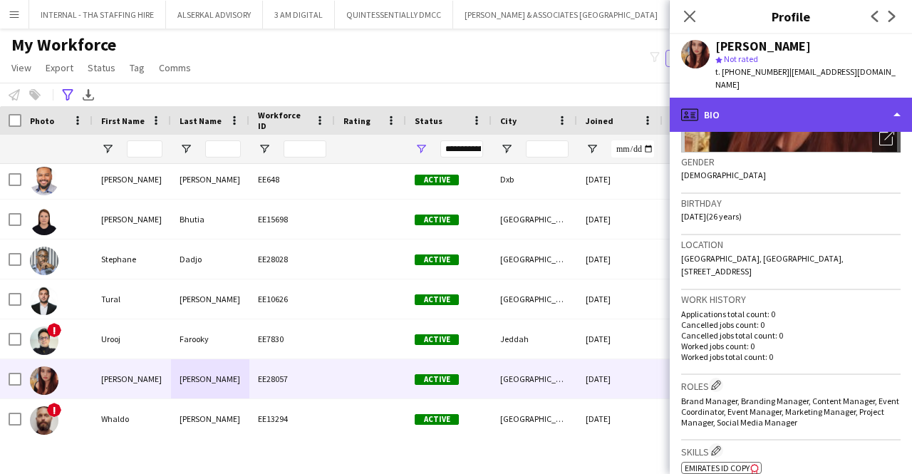
click at [810, 98] on div "profile Bio" at bounding box center [791, 115] width 242 height 34
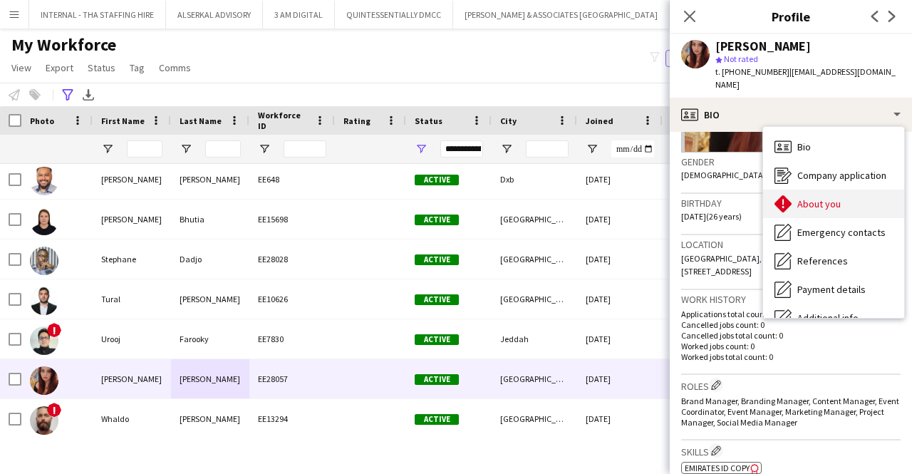
click at [818, 197] on span "About you" at bounding box center [819, 203] width 43 height 13
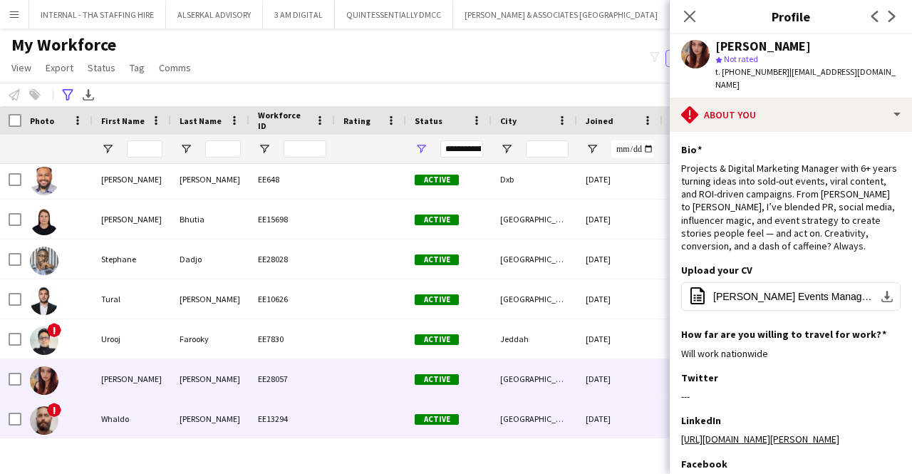
click at [274, 413] on div "EE13294" at bounding box center [292, 418] width 86 height 39
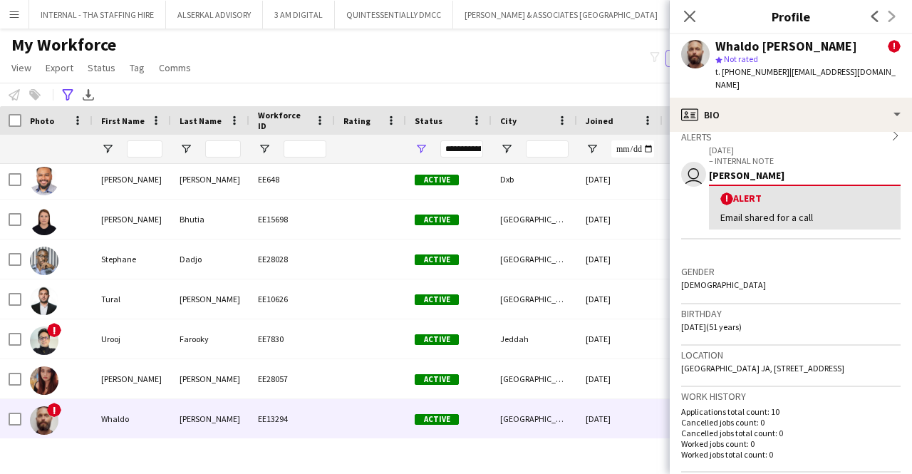
scroll to position [236, 0]
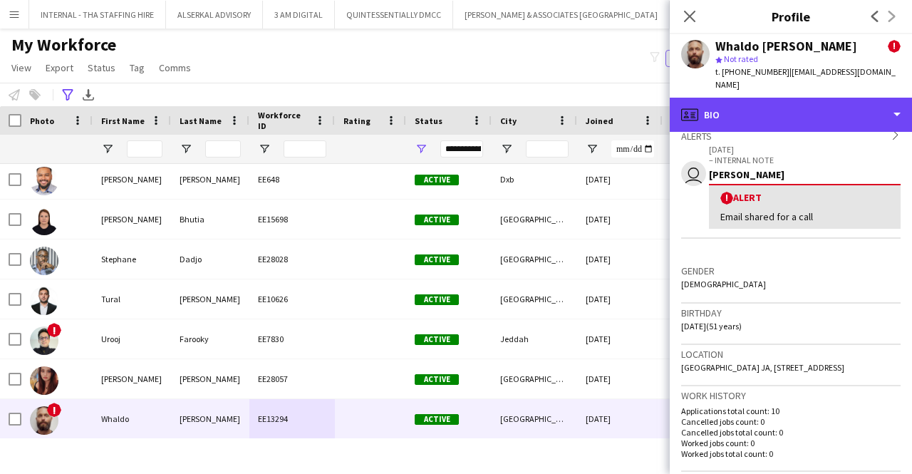
drag, startPoint x: 755, startPoint y: 105, endPoint x: 800, endPoint y: 237, distance: 139.3
click at [800, 237] on div "profile Bio Bio Bio Company application Company application About you About you…" at bounding box center [791, 286] width 242 height 376
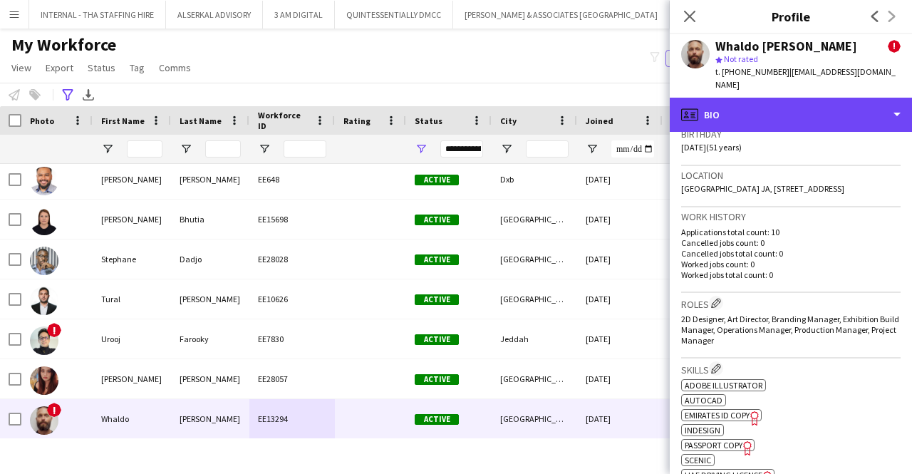
scroll to position [415, 0]
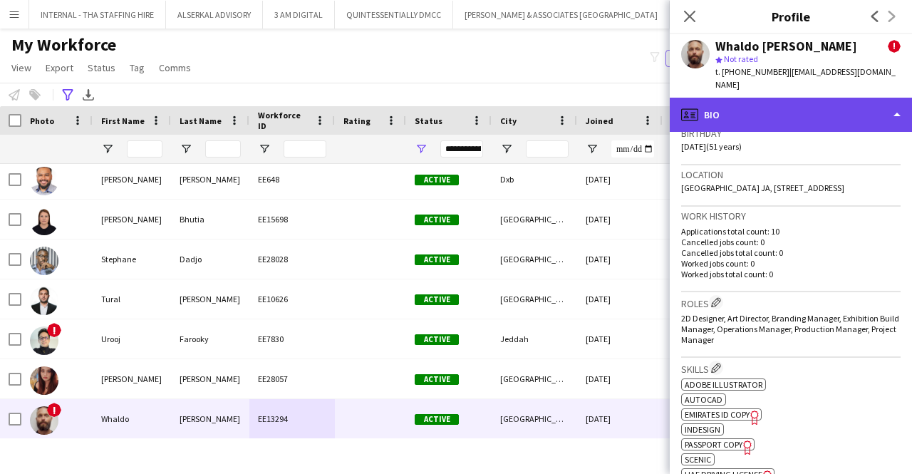
click at [797, 103] on div "profile Bio" at bounding box center [791, 115] width 242 height 34
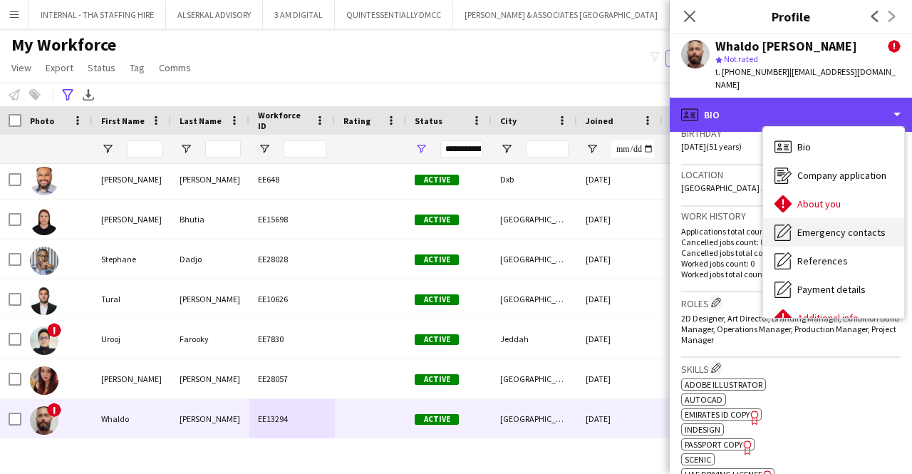
scroll to position [105, 0]
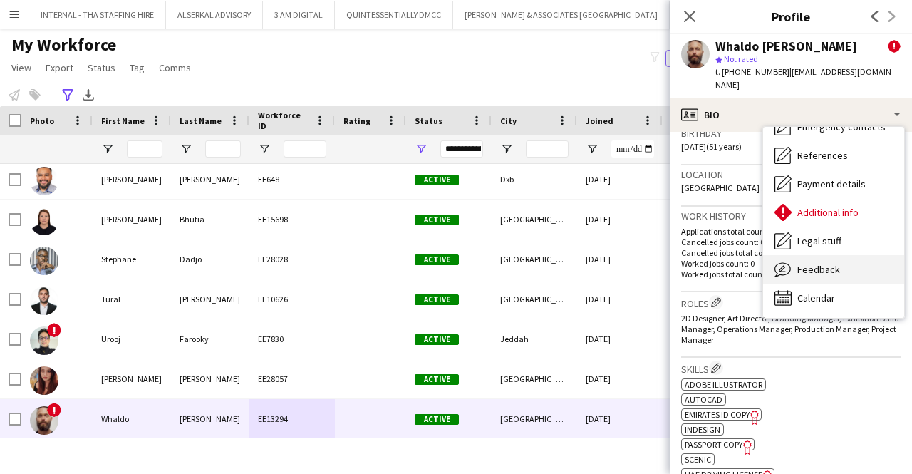
click at [797, 255] on div "Feedback Feedback" at bounding box center [833, 269] width 141 height 29
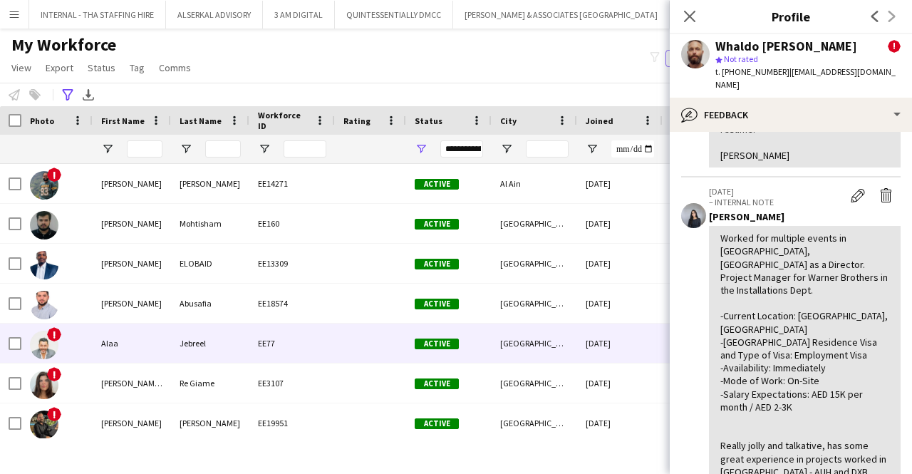
scroll to position [130, 0]
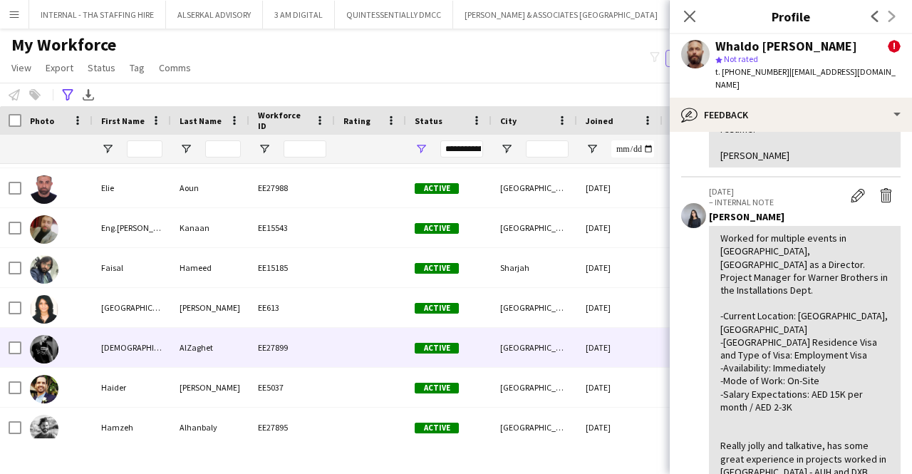
click at [363, 350] on div at bounding box center [370, 347] width 71 height 39
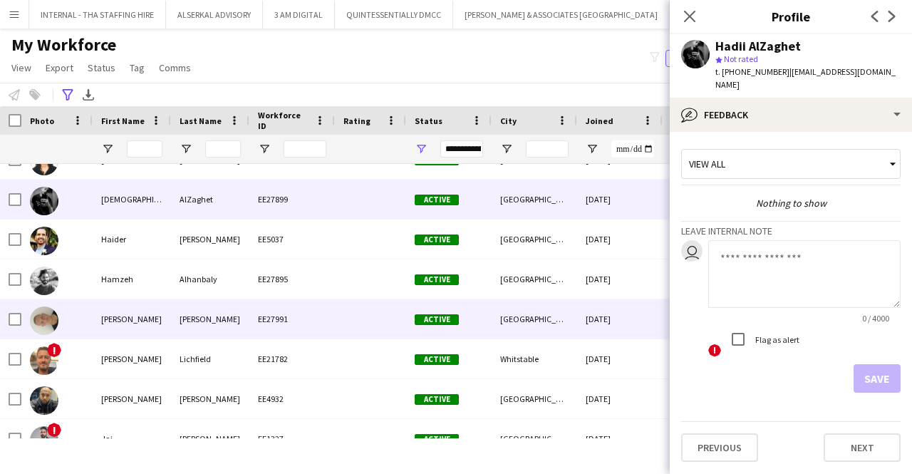
click at [254, 322] on div "EE27991" at bounding box center [292, 318] width 86 height 39
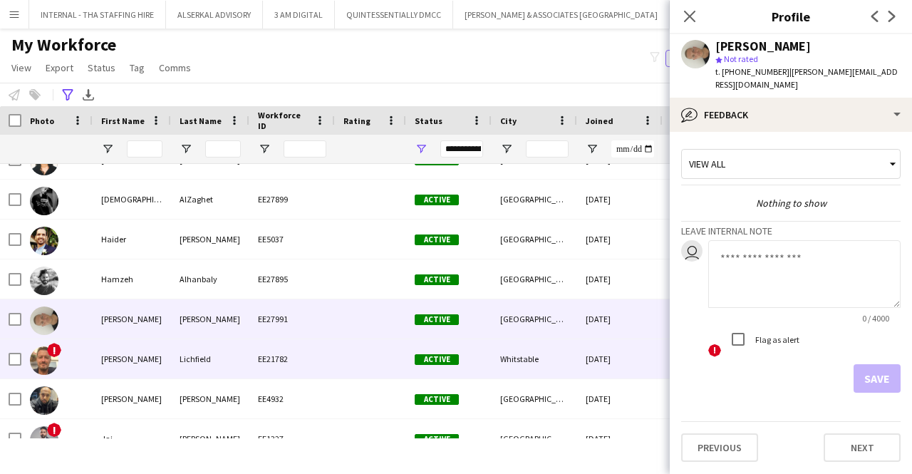
click at [244, 350] on div "Lichfield" at bounding box center [210, 358] width 78 height 39
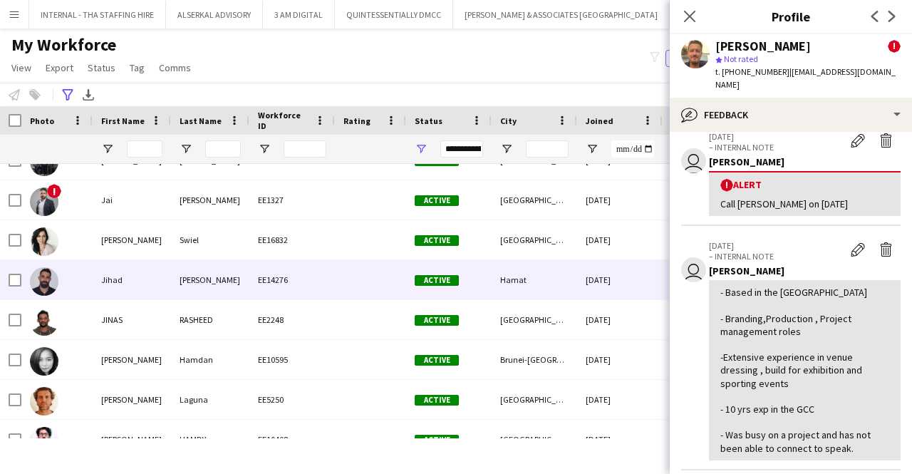
scroll to position [783, 0]
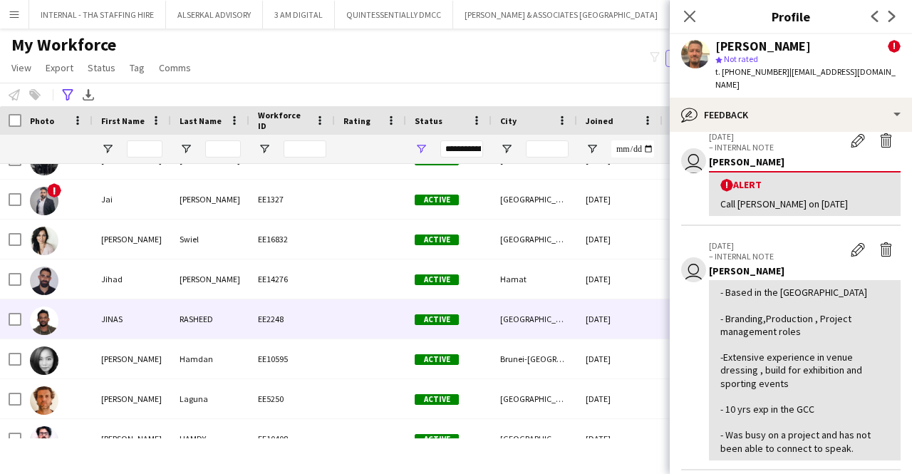
click at [197, 335] on div "RASHEED" at bounding box center [210, 318] width 78 height 39
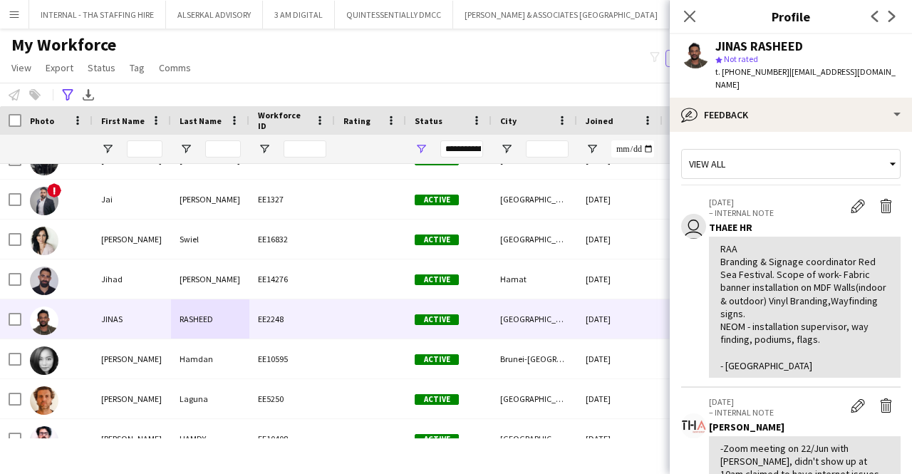
click at [14, 9] on app-icon "Menu" at bounding box center [14, 14] width 11 height 11
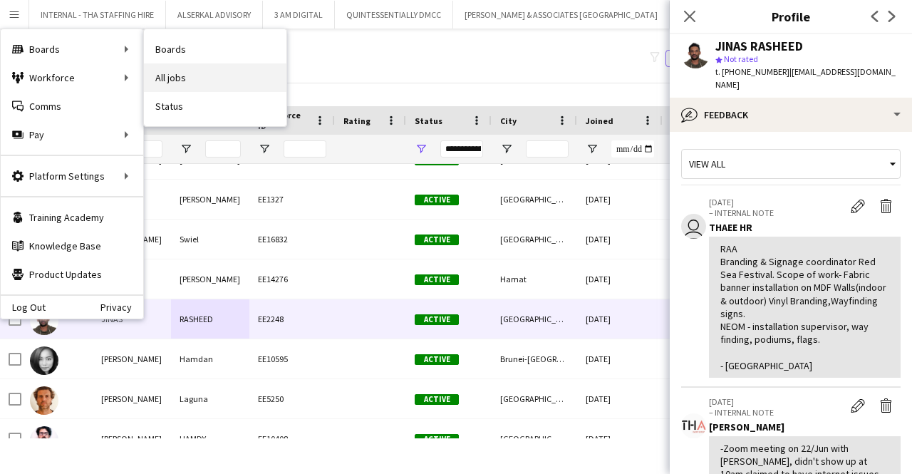
click at [172, 74] on link "All jobs" at bounding box center [215, 77] width 143 height 29
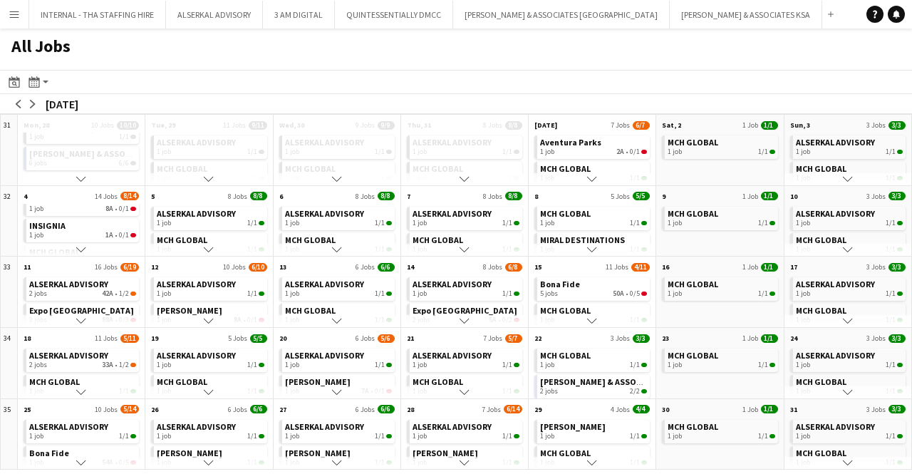
scroll to position [120, 0]
click at [507, 66] on div "All Jobs" at bounding box center [456, 49] width 912 height 41
click at [15, 11] on app-icon "Menu" at bounding box center [14, 14] width 11 height 11
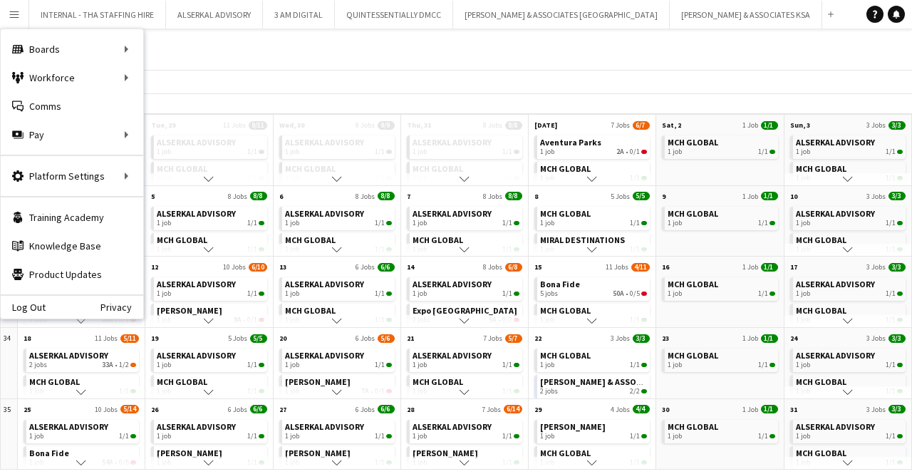
click at [239, 68] on div "All Jobs" at bounding box center [456, 49] width 912 height 41
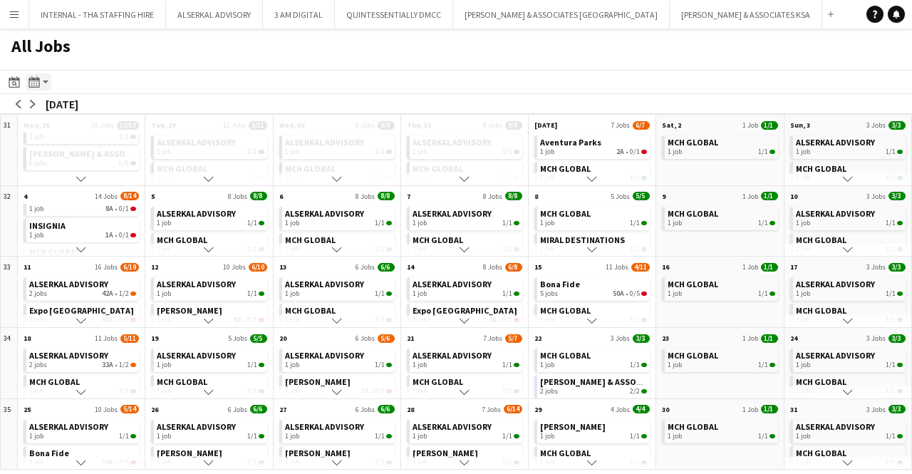
click at [44, 82] on app-action-btn "Month view / Day view" at bounding box center [39, 81] width 26 height 17
click at [93, 63] on div "All Jobs" at bounding box center [456, 49] width 912 height 41
click at [10, 86] on icon "Date picker" at bounding box center [14, 81] width 11 height 11
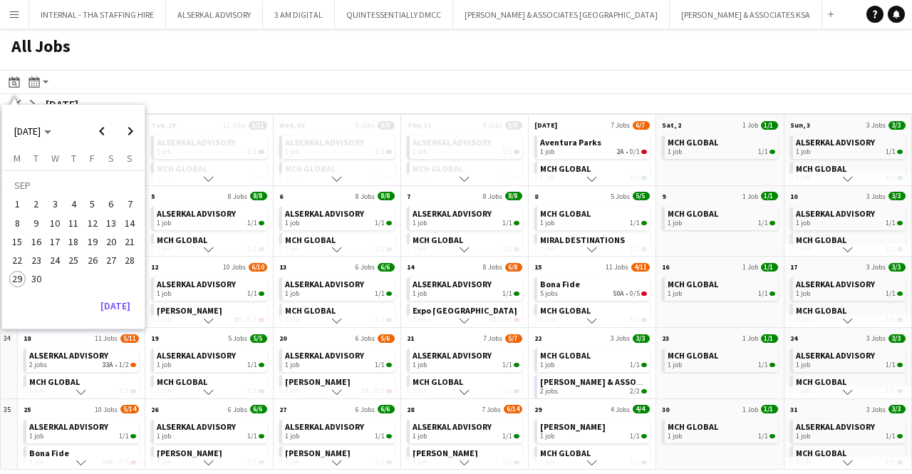
click at [154, 56] on div "All Jobs" at bounding box center [456, 49] width 912 height 41
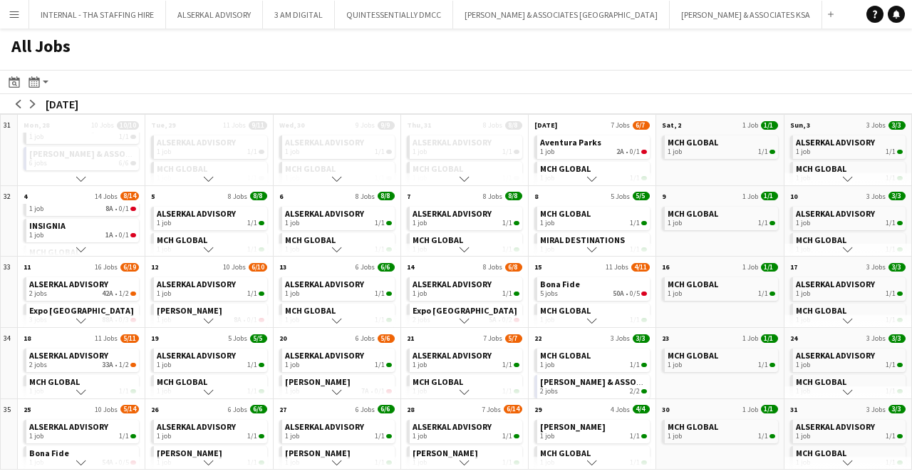
click at [12, 9] on app-icon "Menu" at bounding box center [14, 14] width 11 height 11
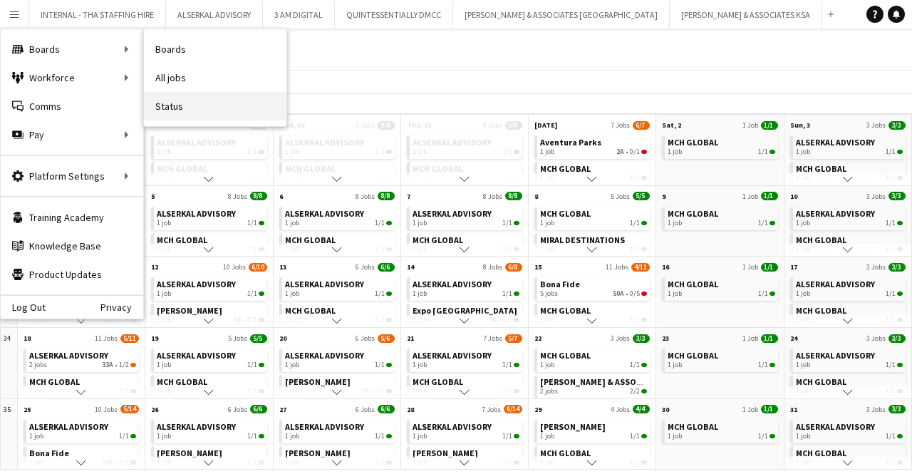
click at [166, 107] on link "Status" at bounding box center [215, 106] width 143 height 29
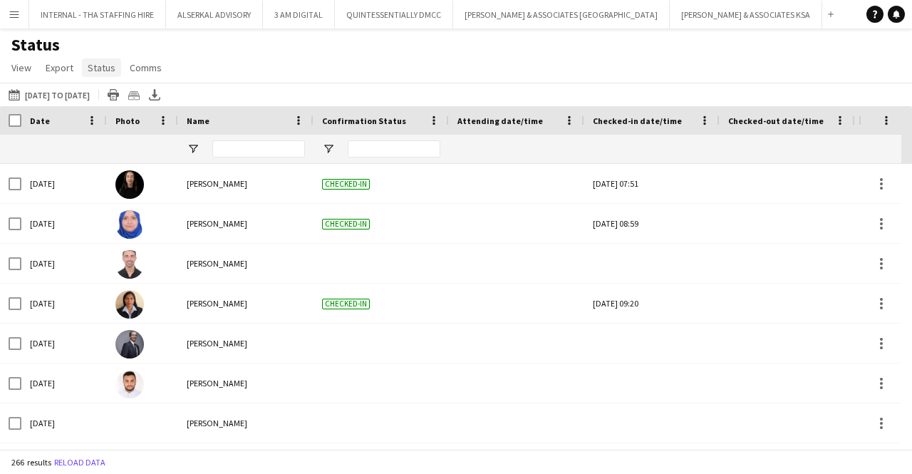
click at [101, 69] on span "Status" at bounding box center [102, 67] width 28 height 13
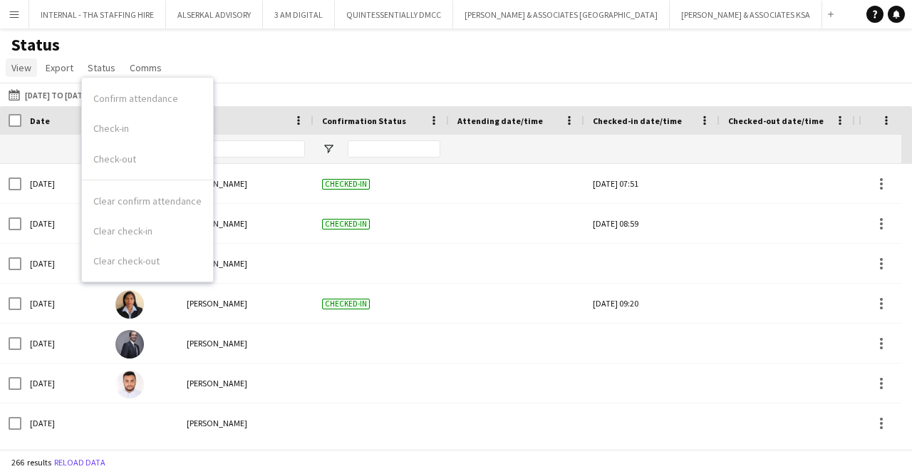
click at [26, 72] on span "View" at bounding box center [21, 67] width 20 height 13
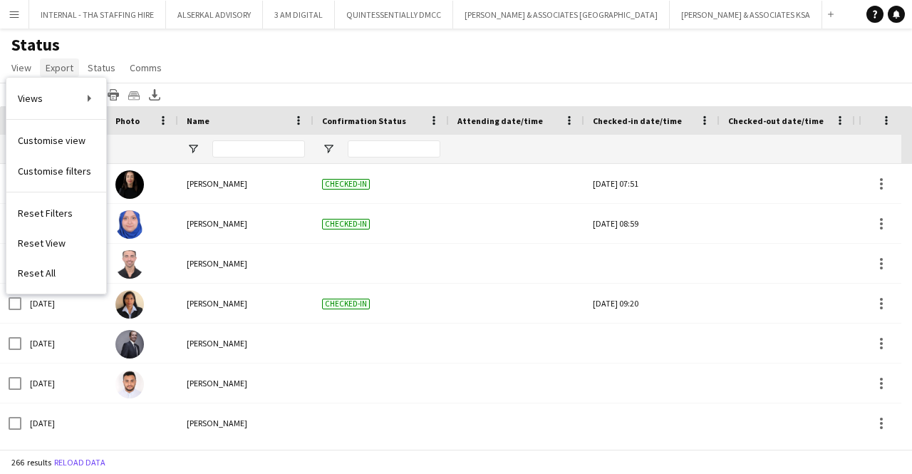
click at [59, 68] on span "Export" at bounding box center [60, 67] width 28 height 13
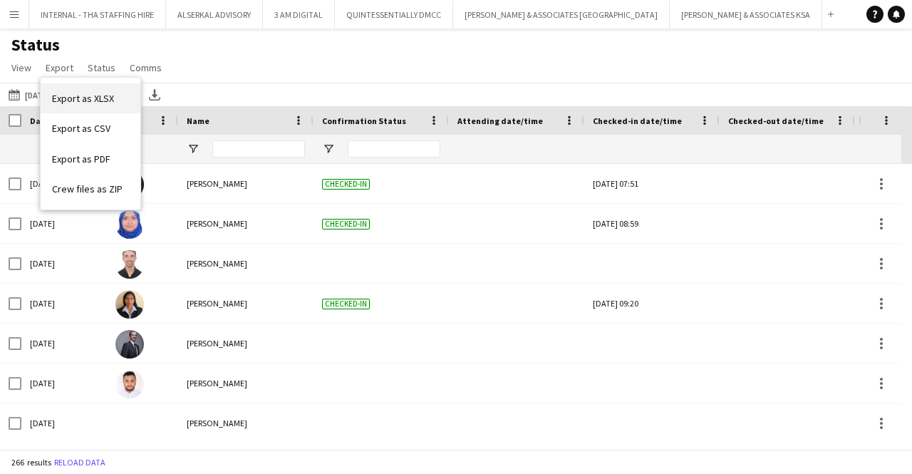
click at [69, 95] on span "Export as XLSX" at bounding box center [83, 98] width 62 height 13
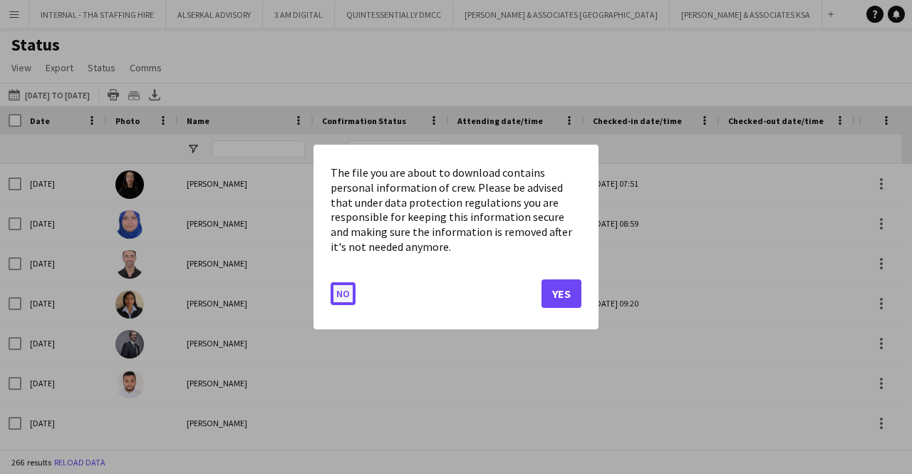
click at [339, 293] on button "No" at bounding box center [343, 293] width 25 height 23
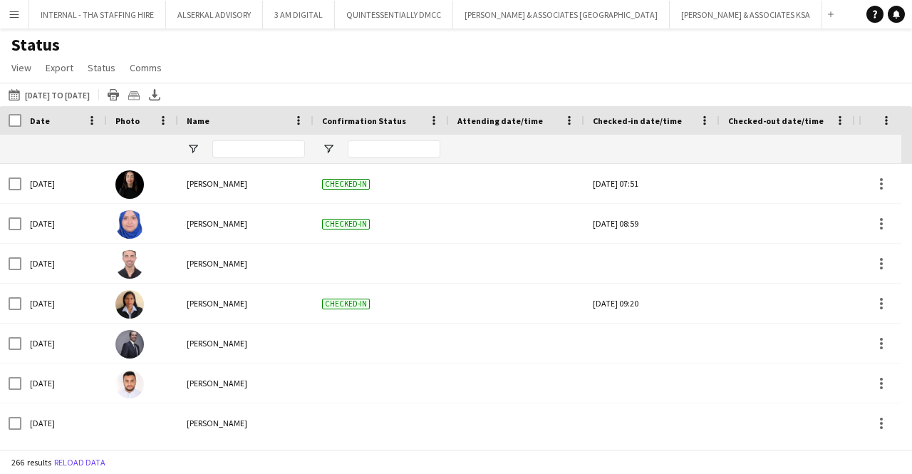
scroll to position [0, 751]
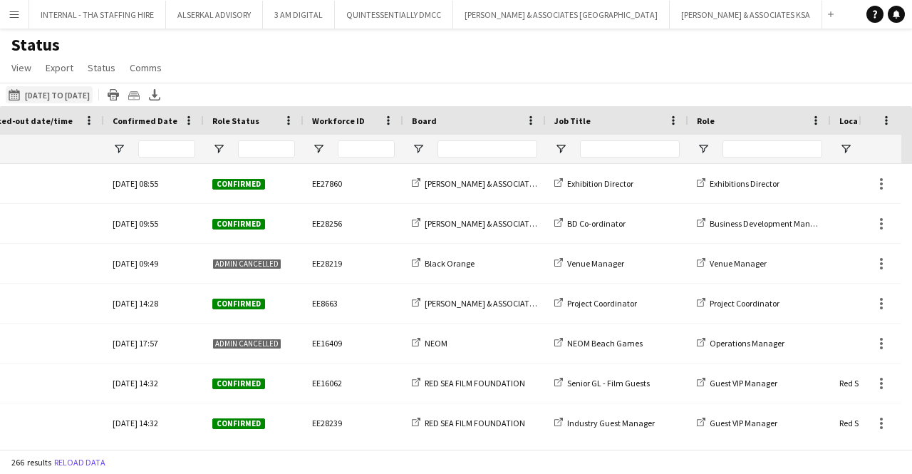
click at [36, 94] on button "[DATE] to [DATE] [DATE] to [DATE]" at bounding box center [49, 94] width 87 height 17
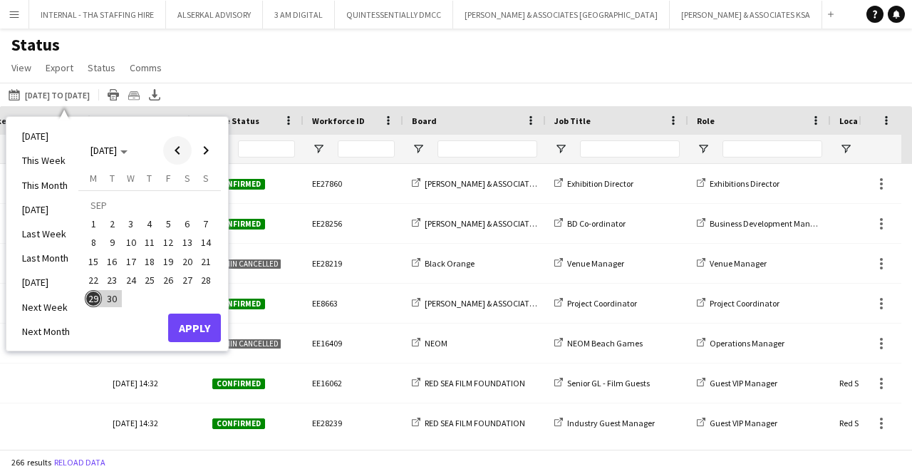
click at [177, 155] on span "Previous month" at bounding box center [177, 150] width 29 height 29
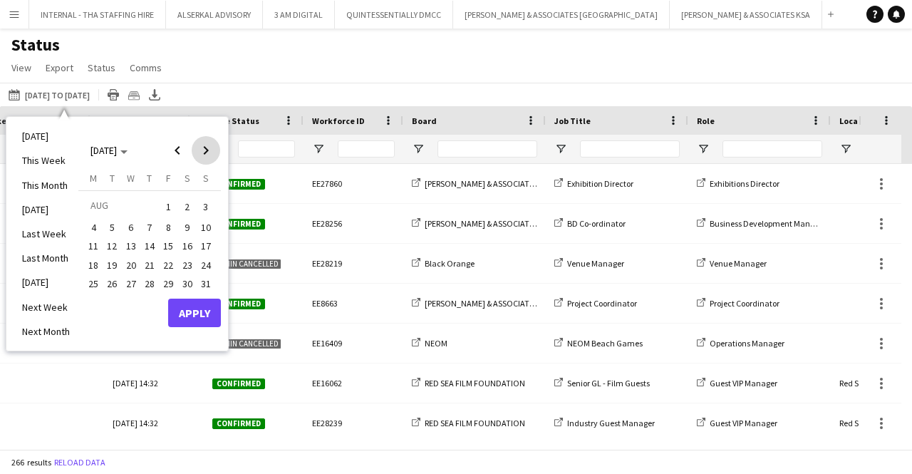
click at [204, 148] on span "Next month" at bounding box center [206, 150] width 29 height 29
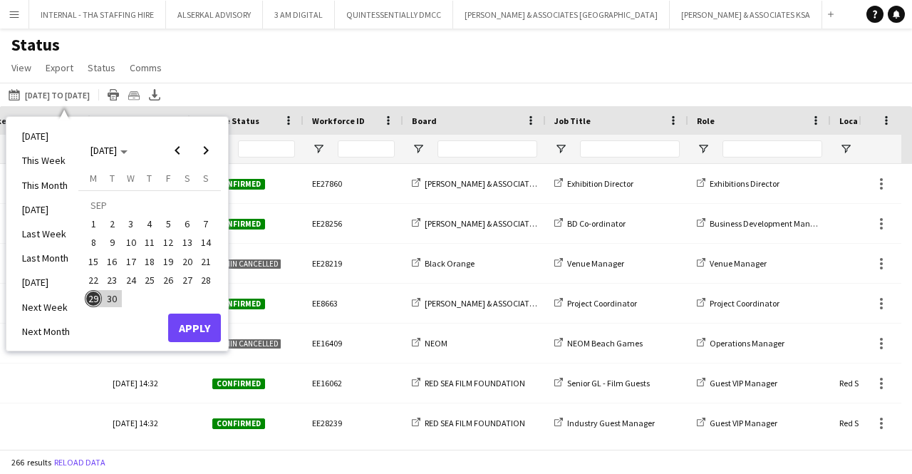
click at [97, 220] on span "1" at bounding box center [93, 223] width 17 height 17
click at [113, 297] on span "30" at bounding box center [112, 298] width 17 height 17
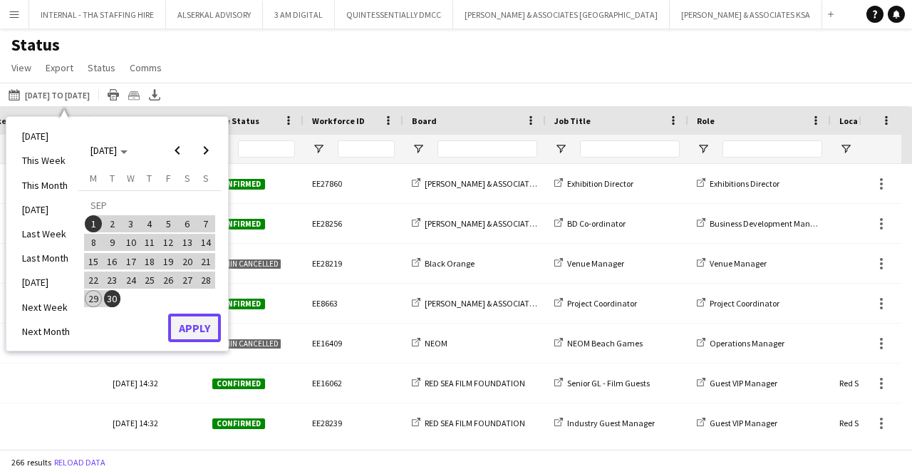
click at [200, 330] on button "Apply" at bounding box center [194, 328] width 53 height 29
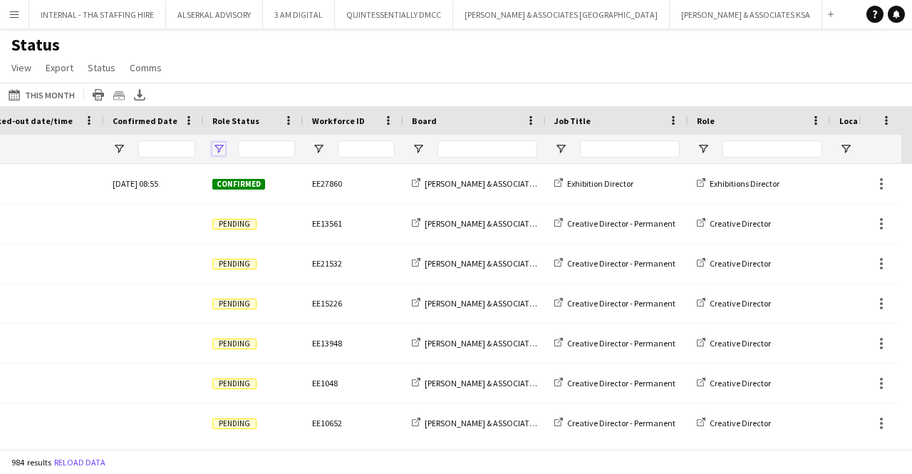
click at [217, 148] on span "Open Filter Menu" at bounding box center [218, 149] width 13 height 13
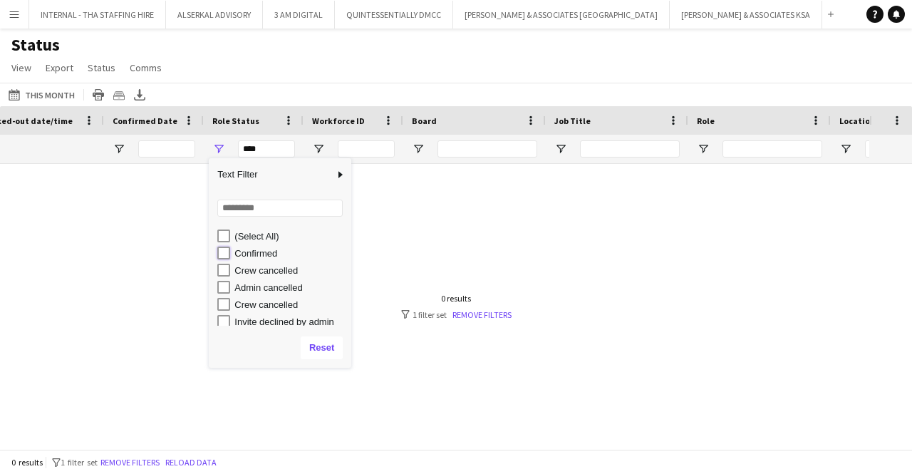
type input "**********"
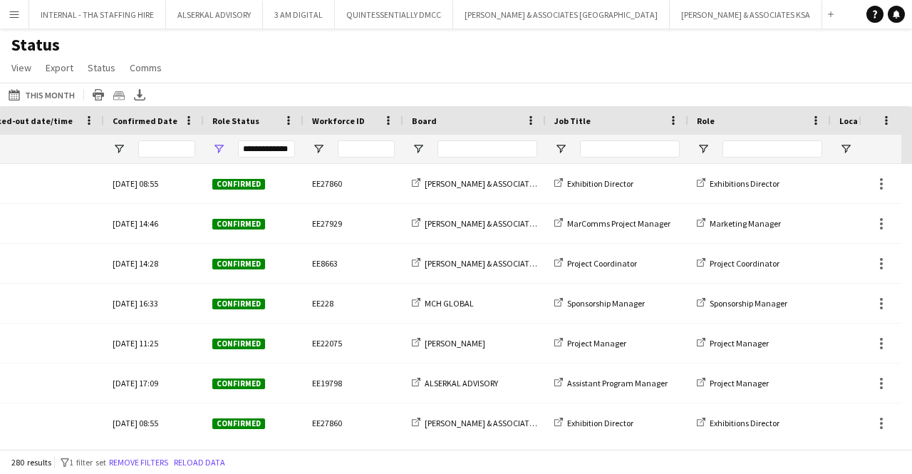
click at [335, 47] on div "Status View Views Default view New view Update view Delete view Edit name Custo…" at bounding box center [456, 58] width 912 height 48
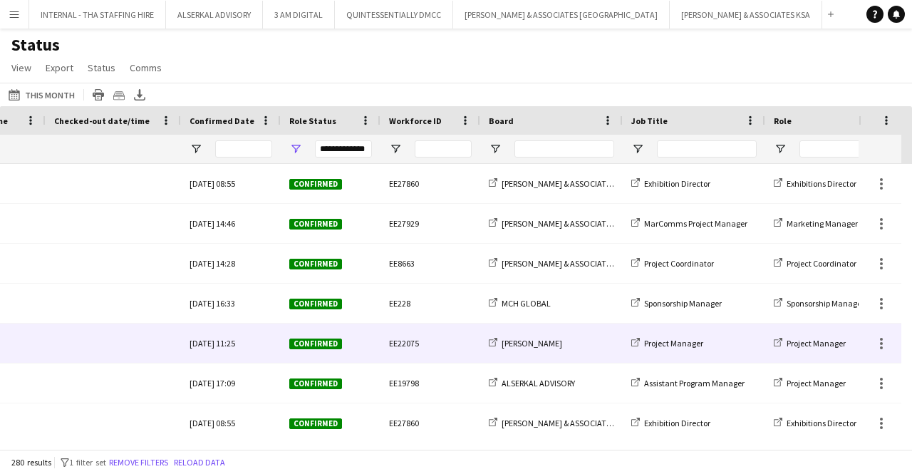
scroll to position [0, 332]
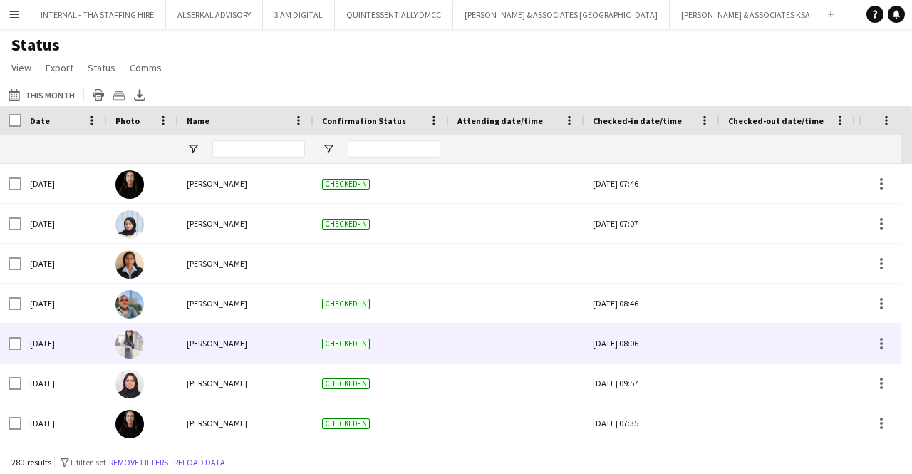
click at [243, 357] on div "[PERSON_NAME]" at bounding box center [245, 343] width 135 height 39
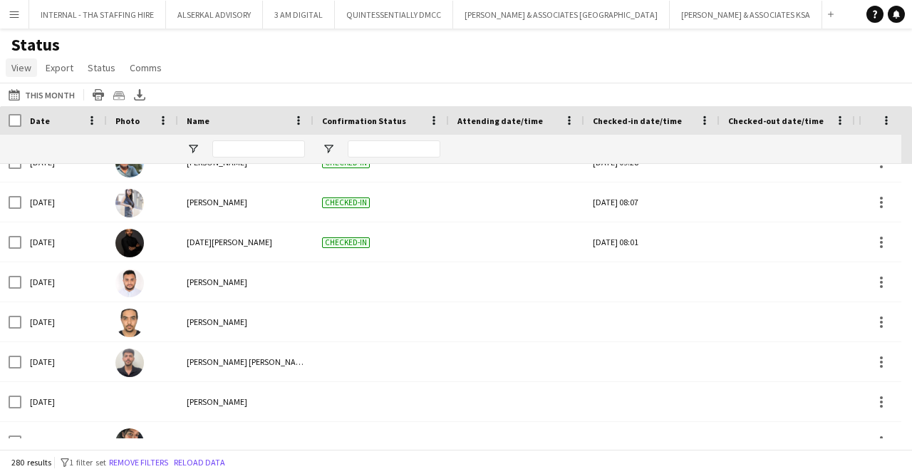
click at [18, 70] on span "View" at bounding box center [21, 67] width 20 height 13
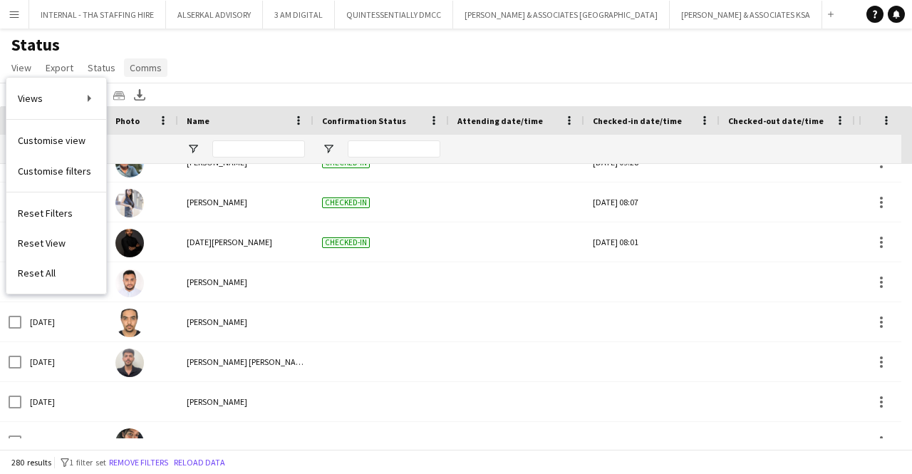
click at [140, 72] on span "Comms" at bounding box center [146, 67] width 32 height 13
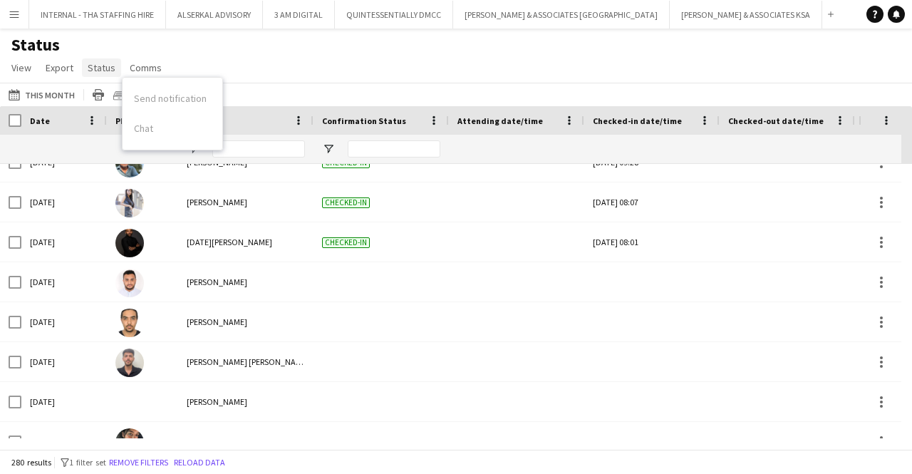
click at [103, 63] on span "Status" at bounding box center [102, 67] width 28 height 13
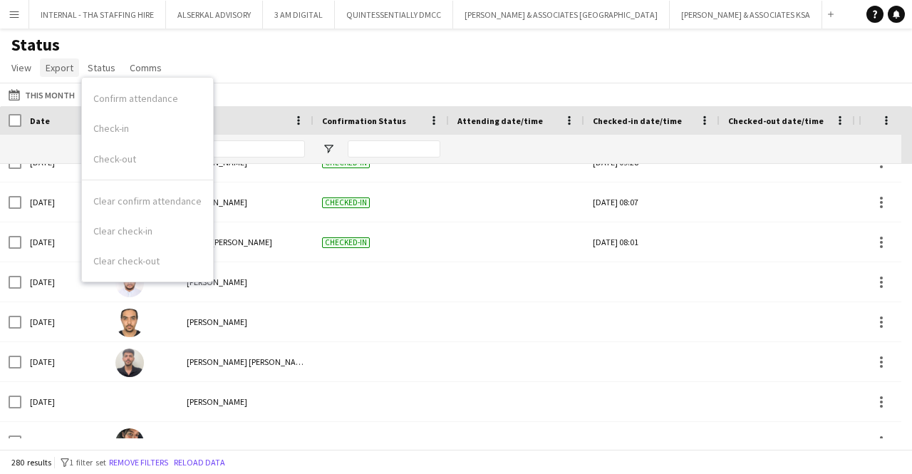
click at [63, 63] on span "Export" at bounding box center [60, 67] width 28 height 13
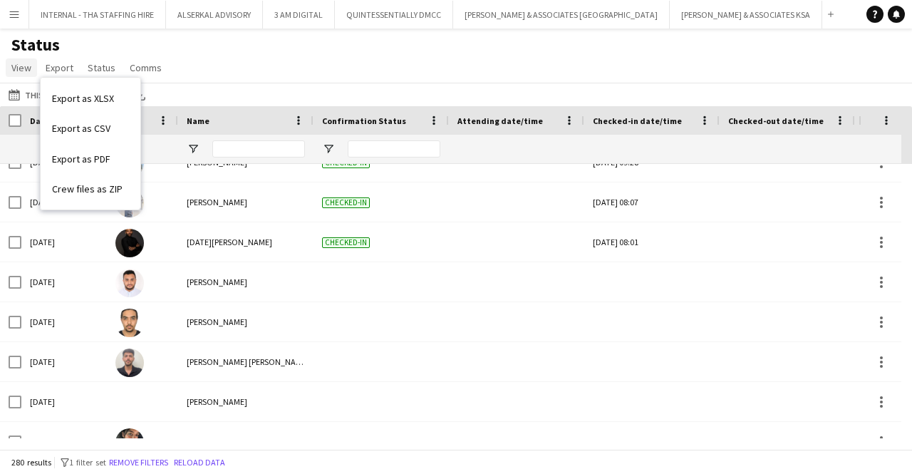
click at [29, 63] on span "View" at bounding box center [21, 67] width 20 height 13
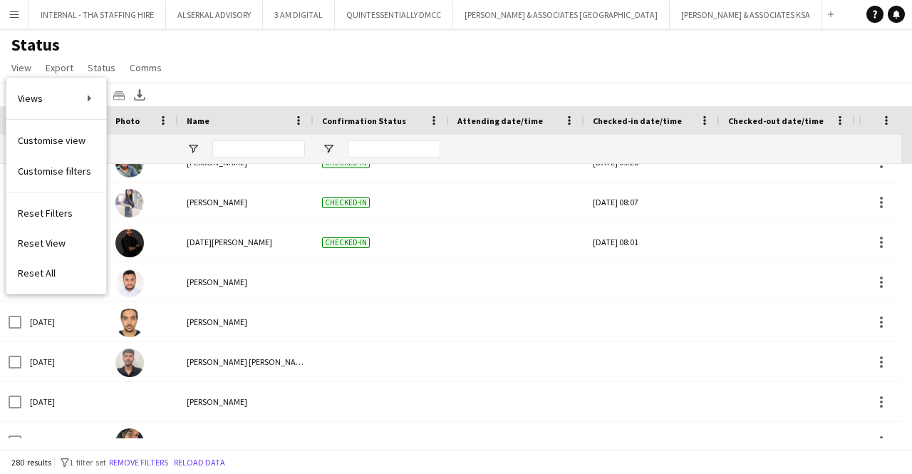
click at [247, 79] on div "Status View Views Default view New view Update view Delete view Edit name Custo…" at bounding box center [456, 58] width 912 height 48
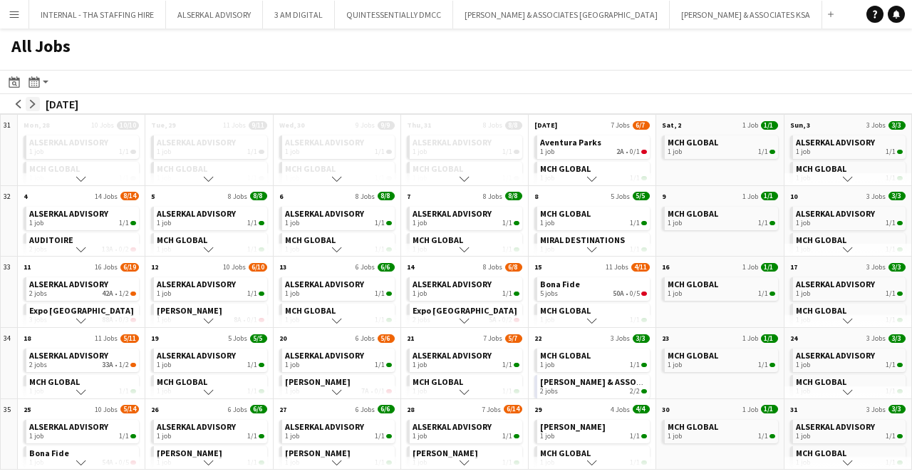
click at [36, 100] on app-icon "arrow-right" at bounding box center [33, 104] width 9 height 9
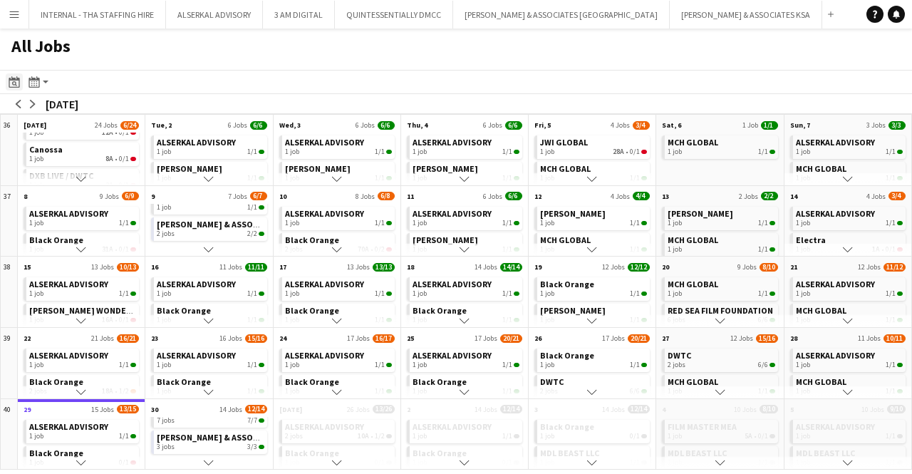
click at [14, 79] on icon at bounding box center [14, 81] width 11 height 11
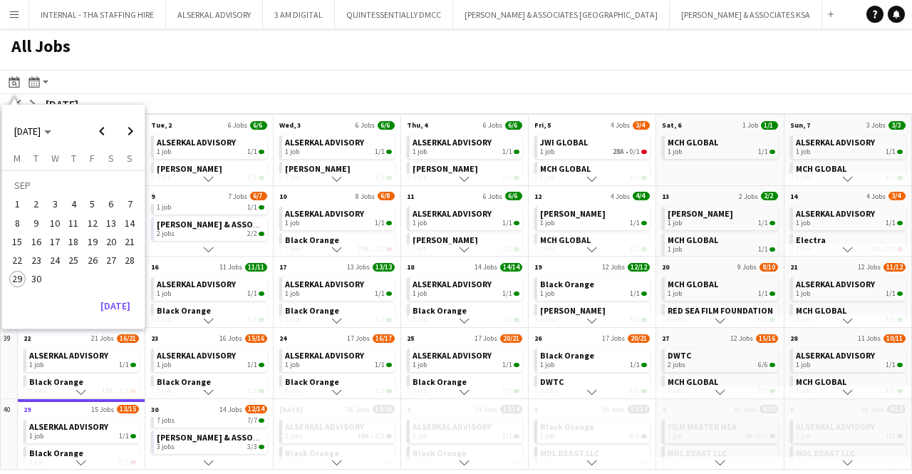
click at [252, 73] on app-toolbar "Date picker [DATE] [DATE] [DATE] M [DATE] T [DATE] W [DATE] T [DATE] F [DATE] S…" at bounding box center [456, 82] width 912 height 24
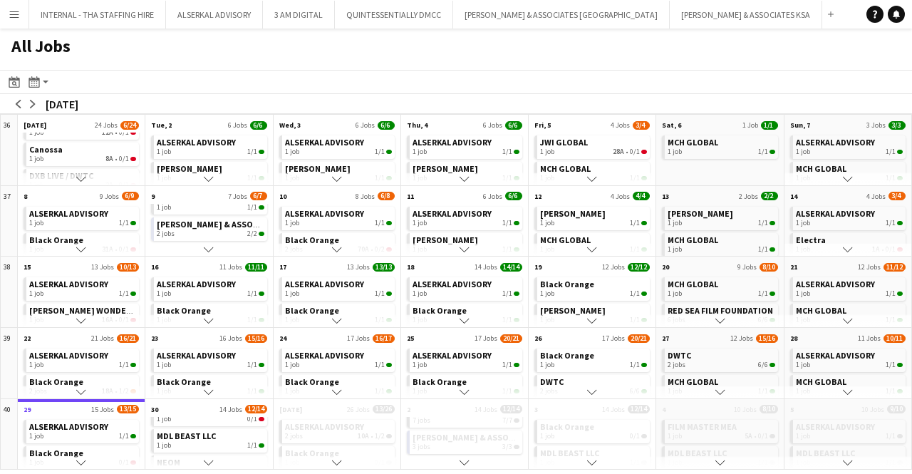
click at [204, 434] on span "MDL BEAST LLC" at bounding box center [186, 435] width 59 height 11
